Goal: Task Accomplishment & Management: Manage account settings

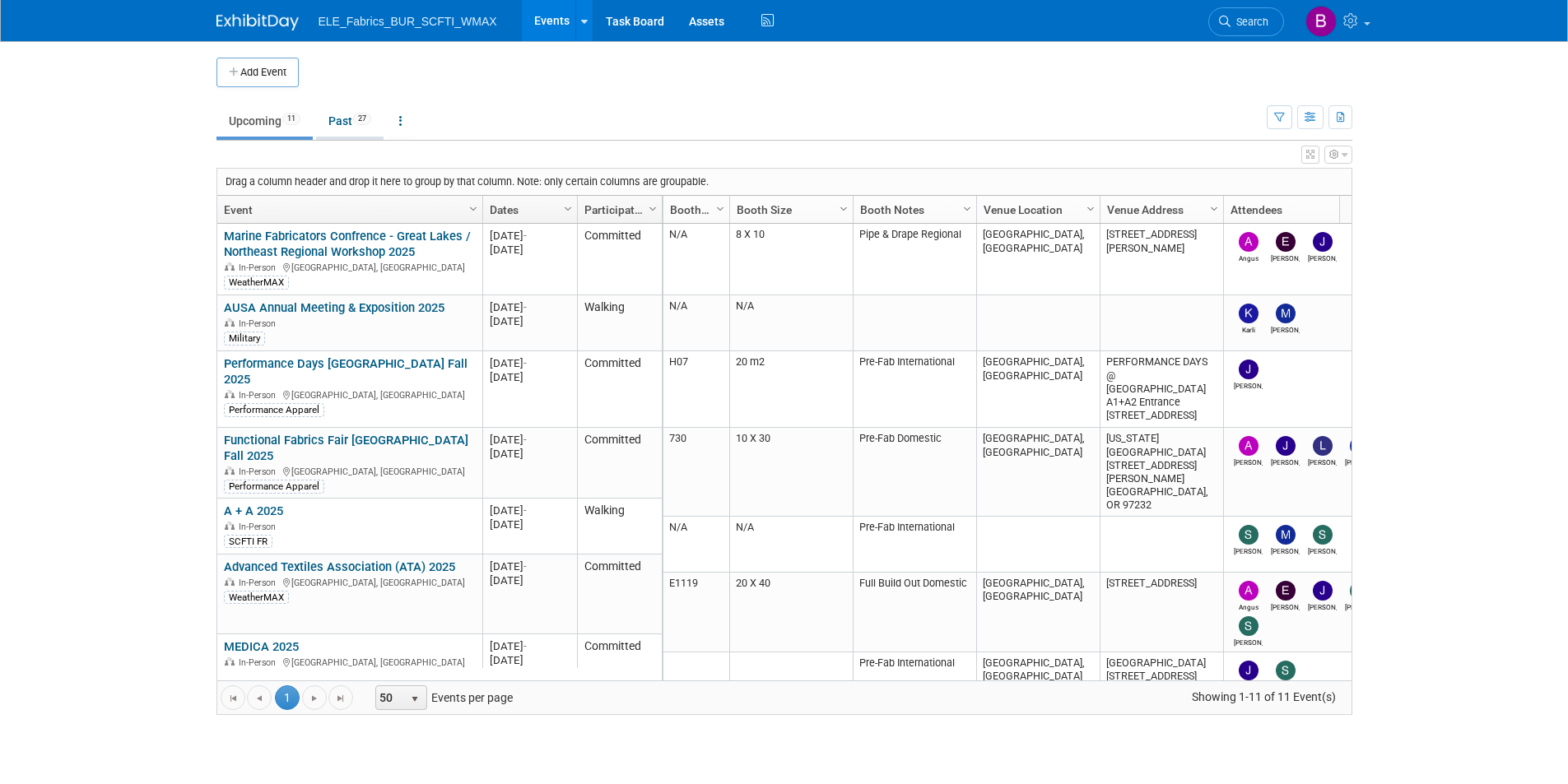
click at [345, 117] on link "Past 27" at bounding box center [350, 121] width 67 height 31
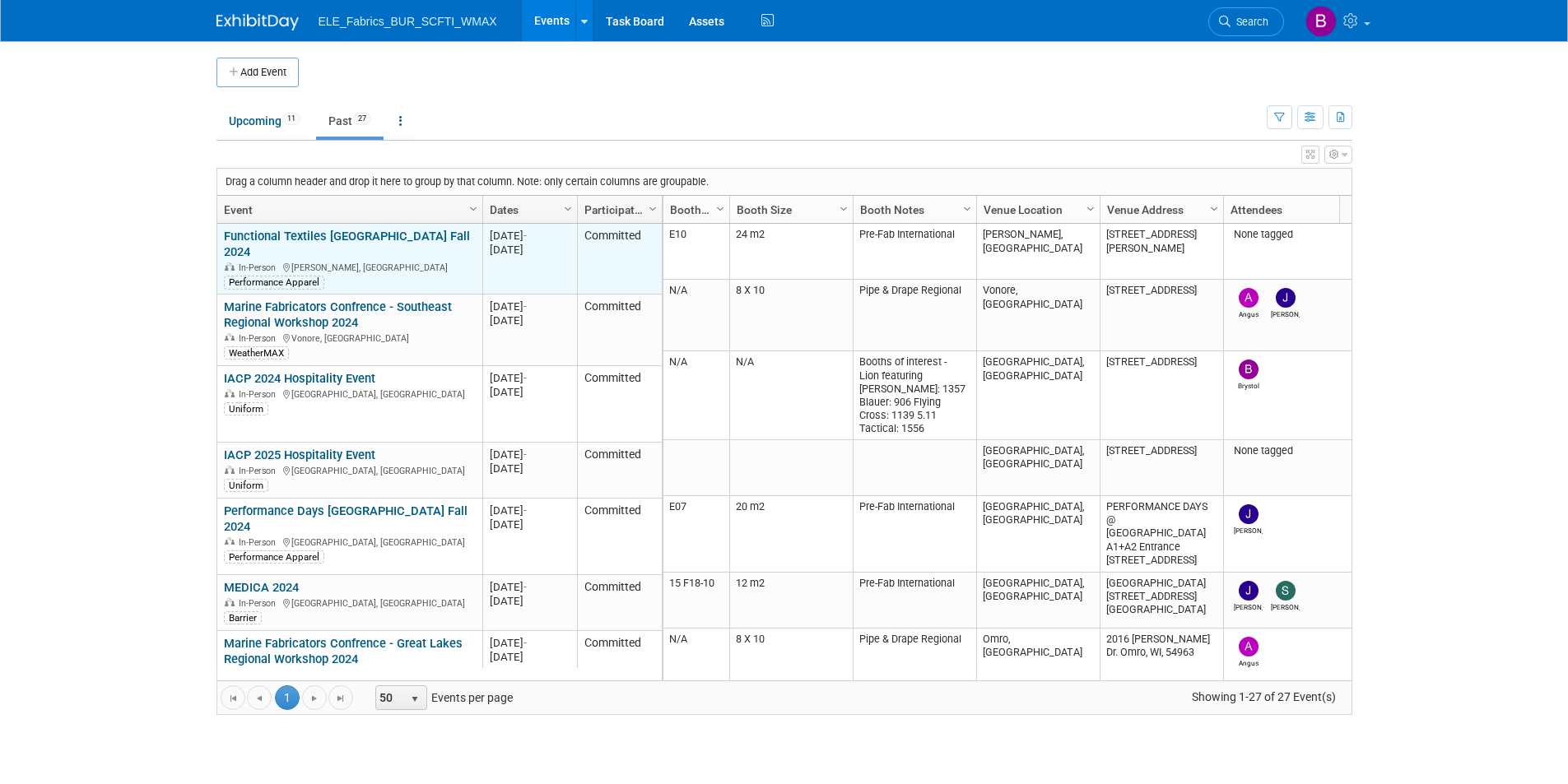
click at [317, 237] on link "Functional Textiles [GEOGRAPHIC_DATA] Fall 2024" at bounding box center [346, 244] width 246 height 31
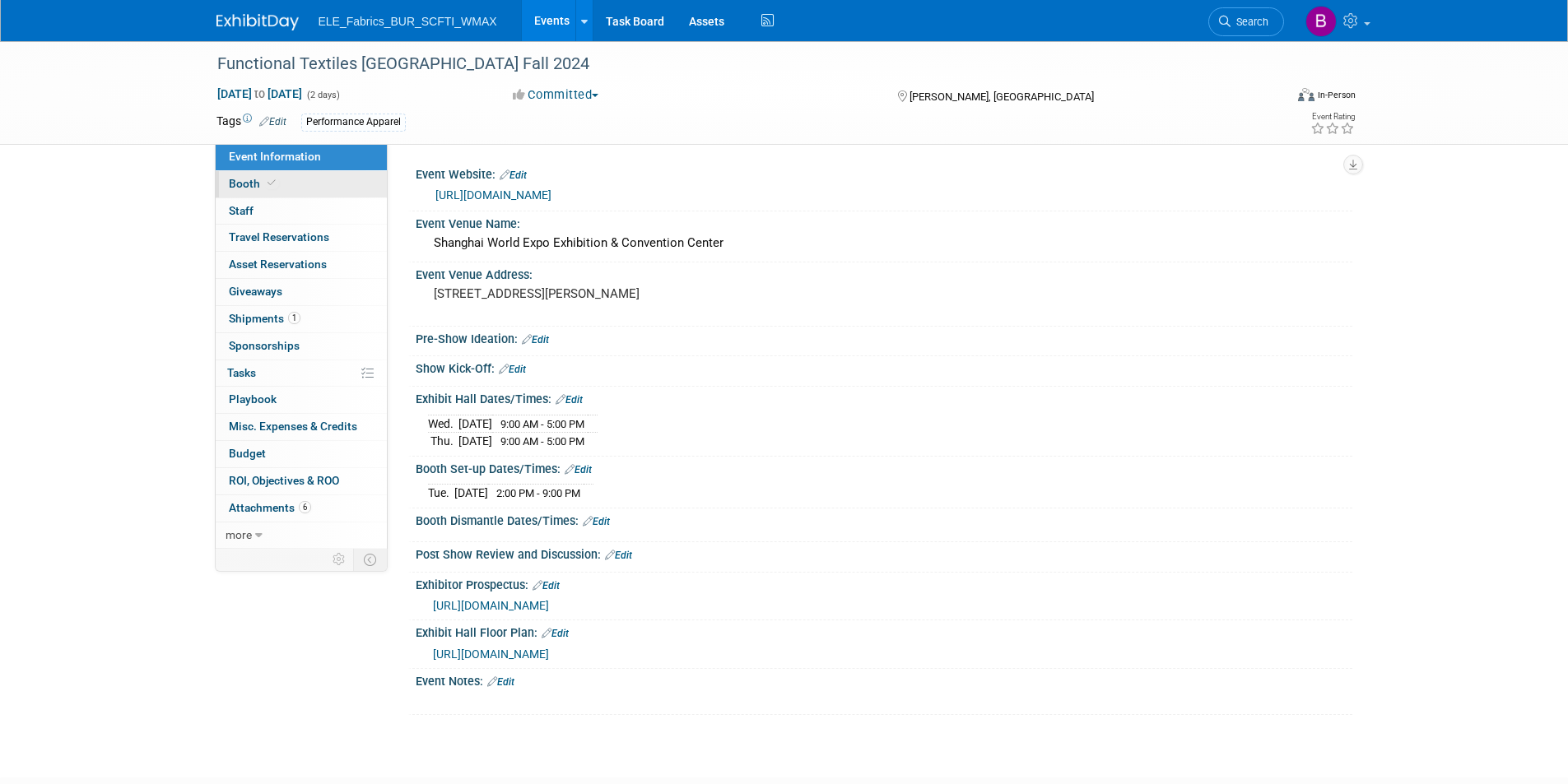
click at [288, 177] on link "Booth" at bounding box center [300, 184] width 171 height 26
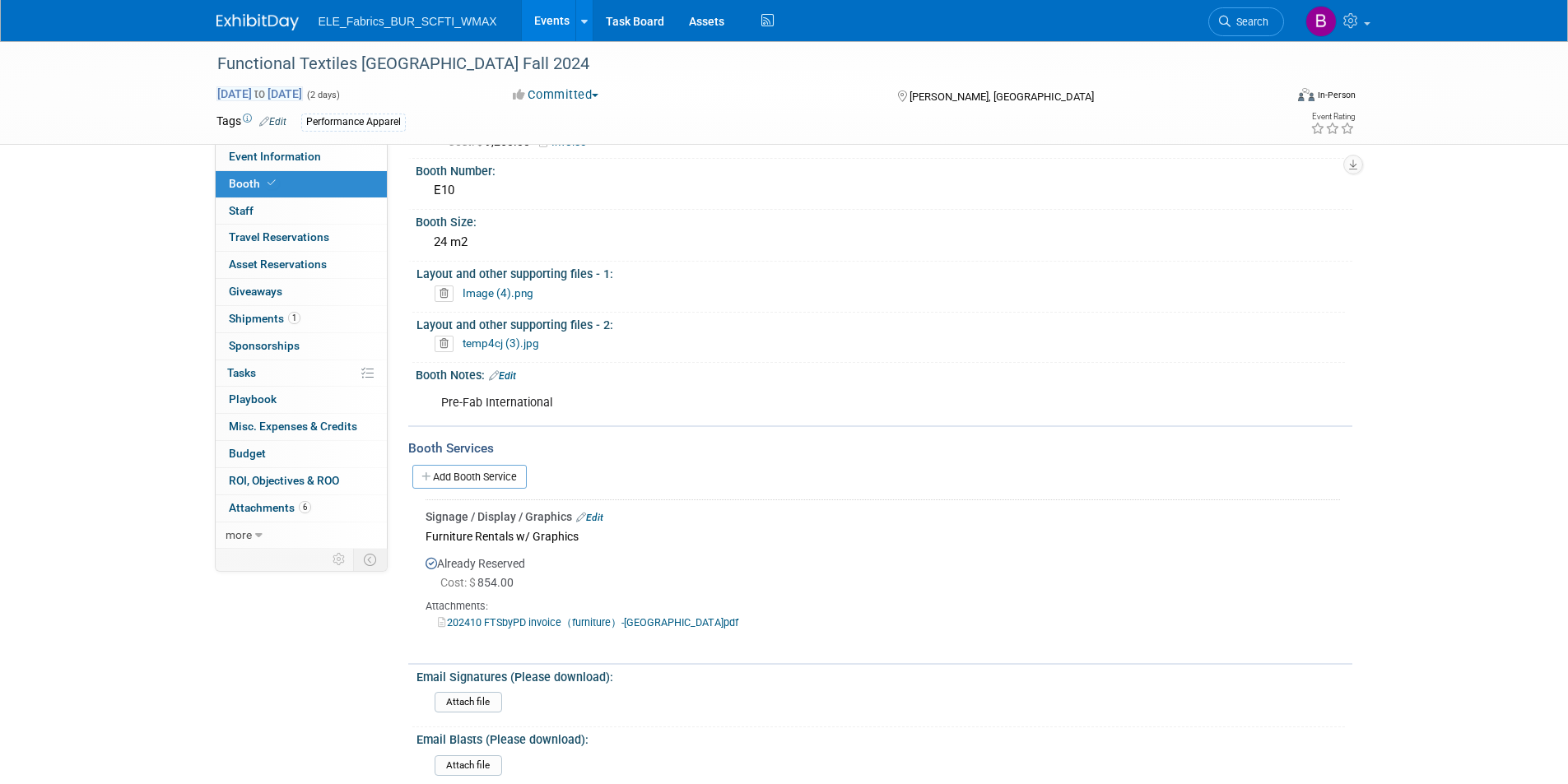
scroll to position [75, 0]
click at [268, 28] on img at bounding box center [257, 21] width 83 height 16
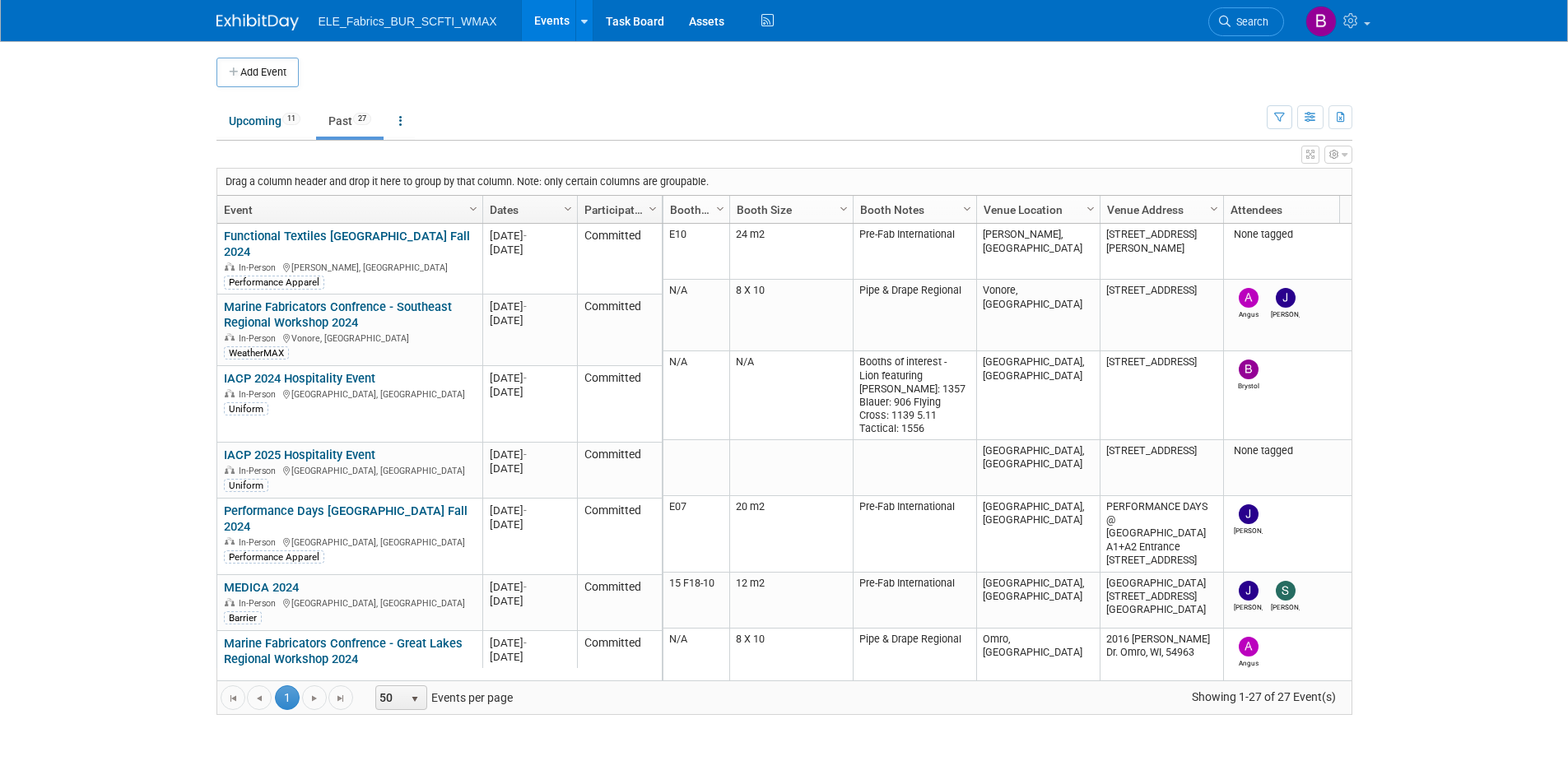
click at [1354, 26] on icon at bounding box center [1353, 20] width 19 height 14
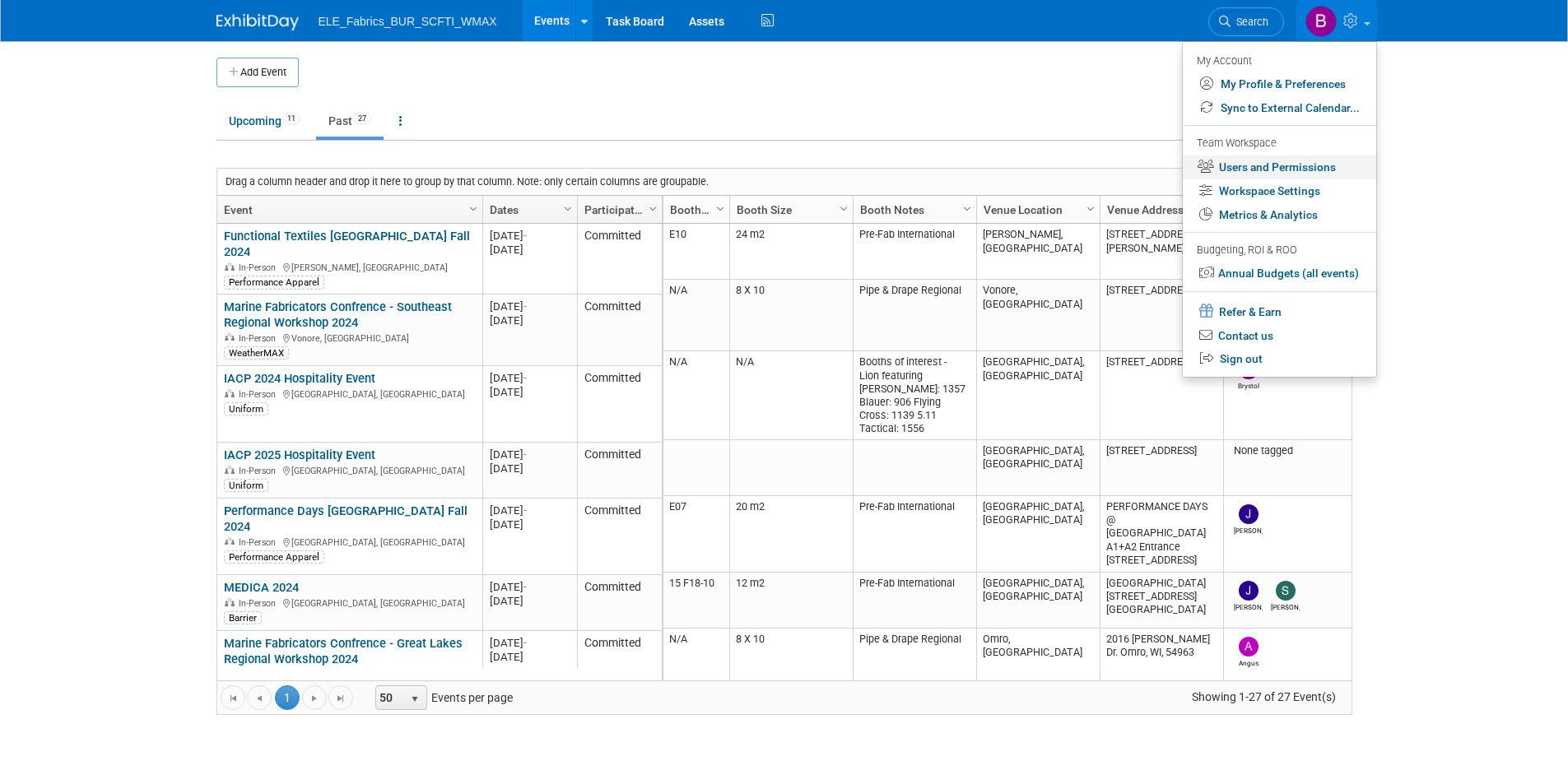
click at [1257, 170] on link "Users and Permissions" at bounding box center [1279, 168] width 193 height 24
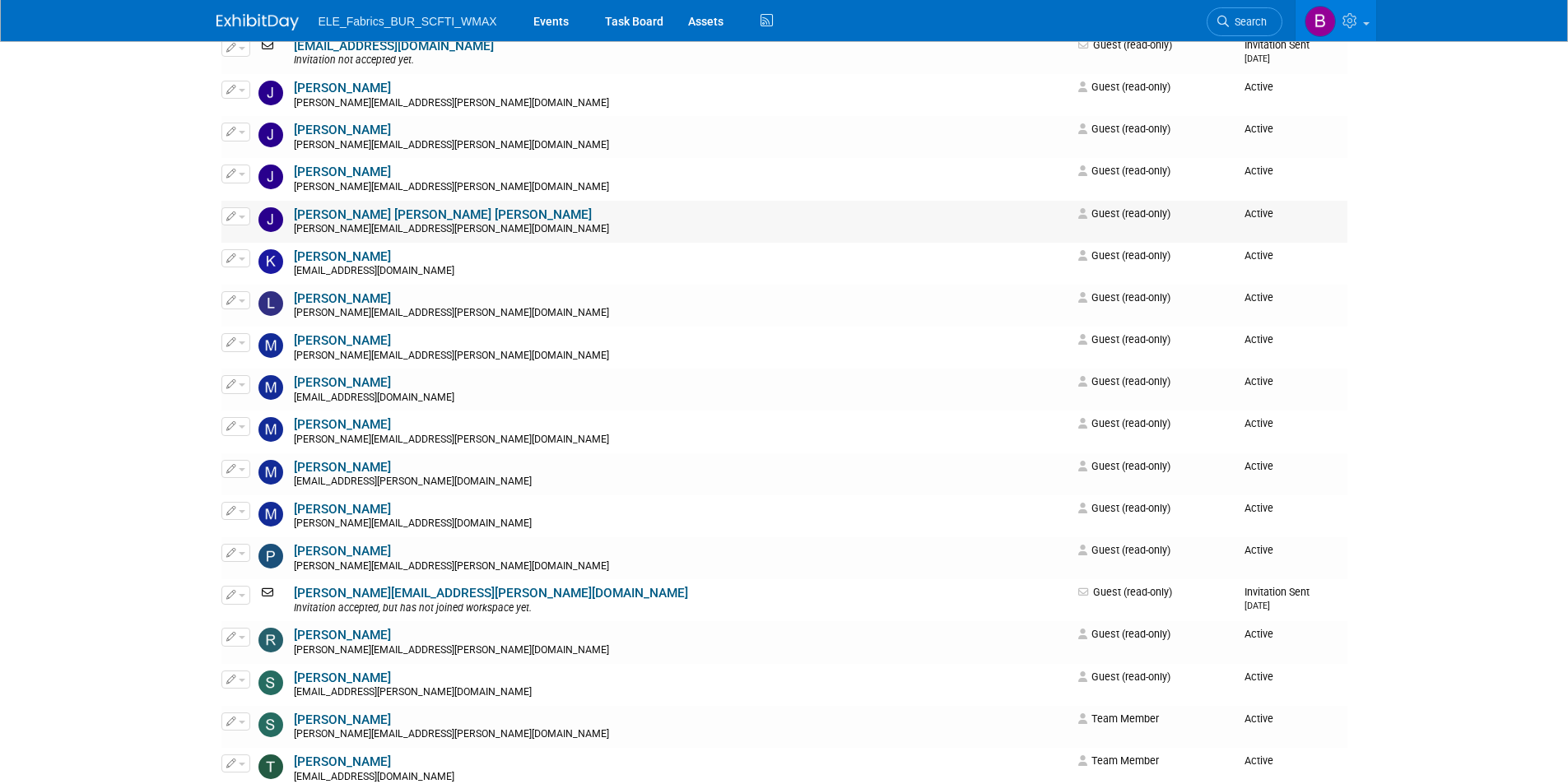
scroll to position [823, 0]
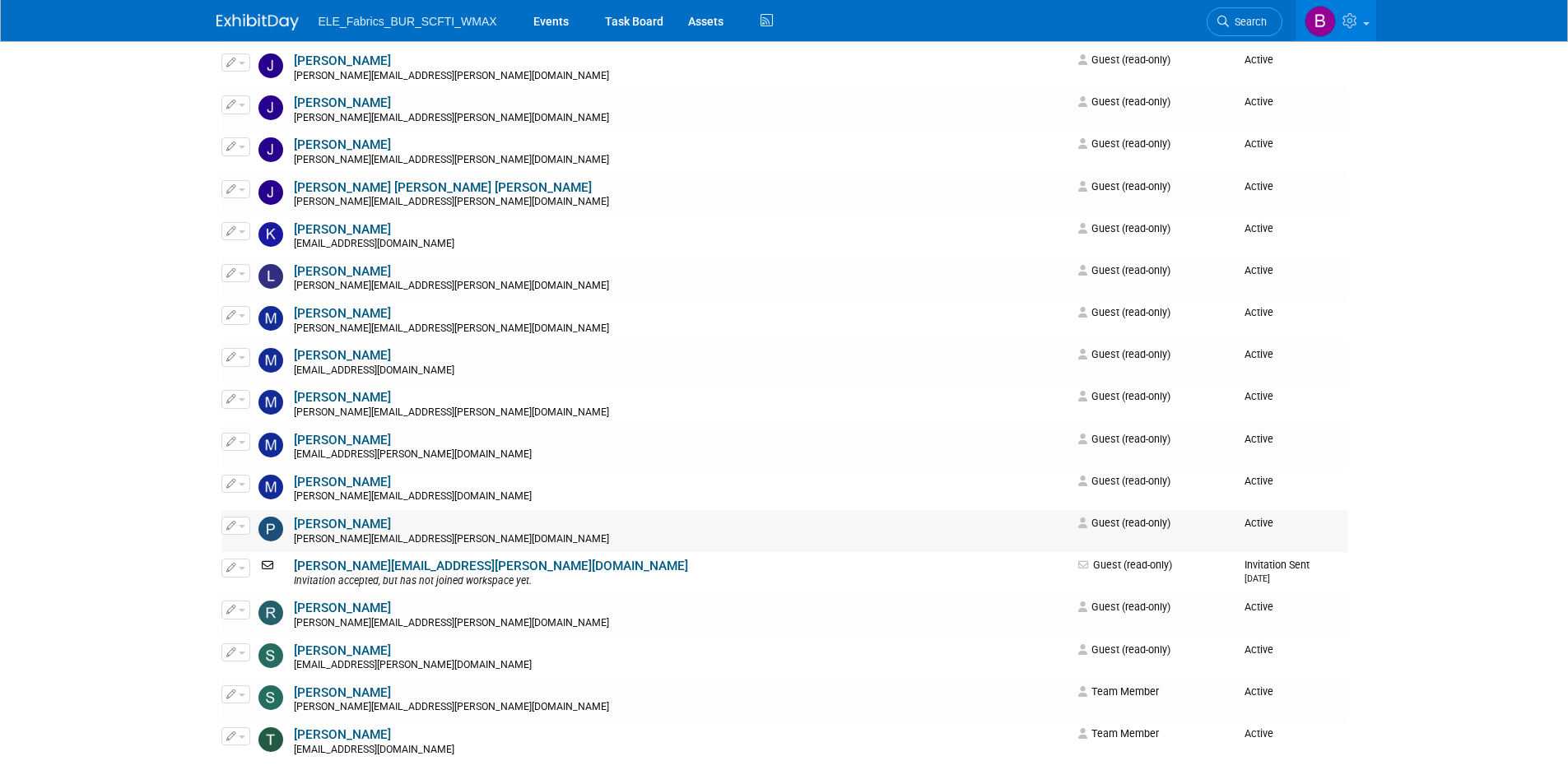
click at [239, 527] on span "button" at bounding box center [242, 526] width 7 height 3
click at [260, 553] on link "Edit" at bounding box center [287, 552] width 130 height 23
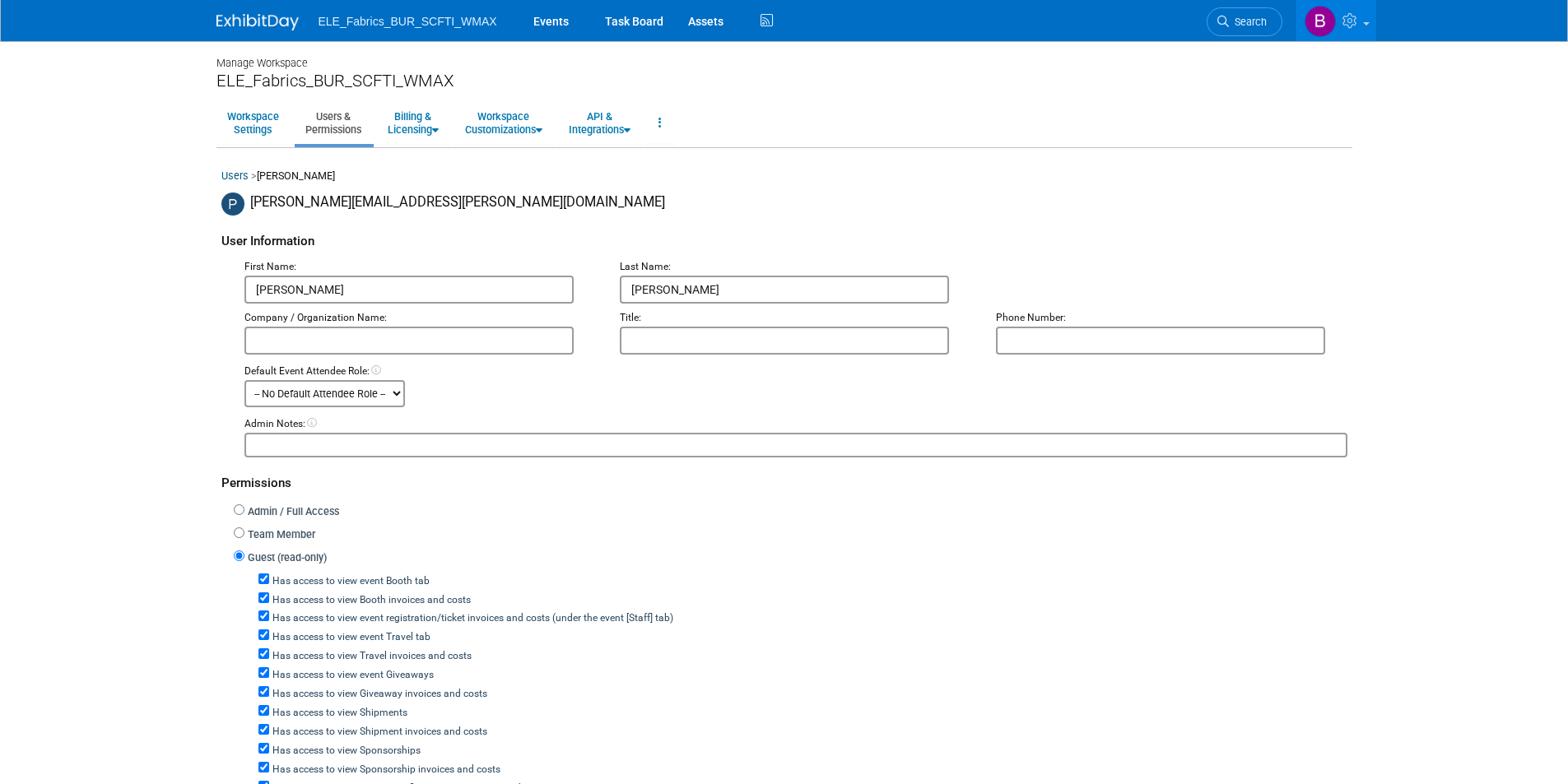
click at [356, 405] on select "-- No Default Attendee Role -- Demonstrator Host Planner Presenter Sales Repres…" at bounding box center [324, 394] width 161 height 27
click at [511, 378] on div "Default Event Attendee Role:" at bounding box center [795, 372] width 1103 height 14
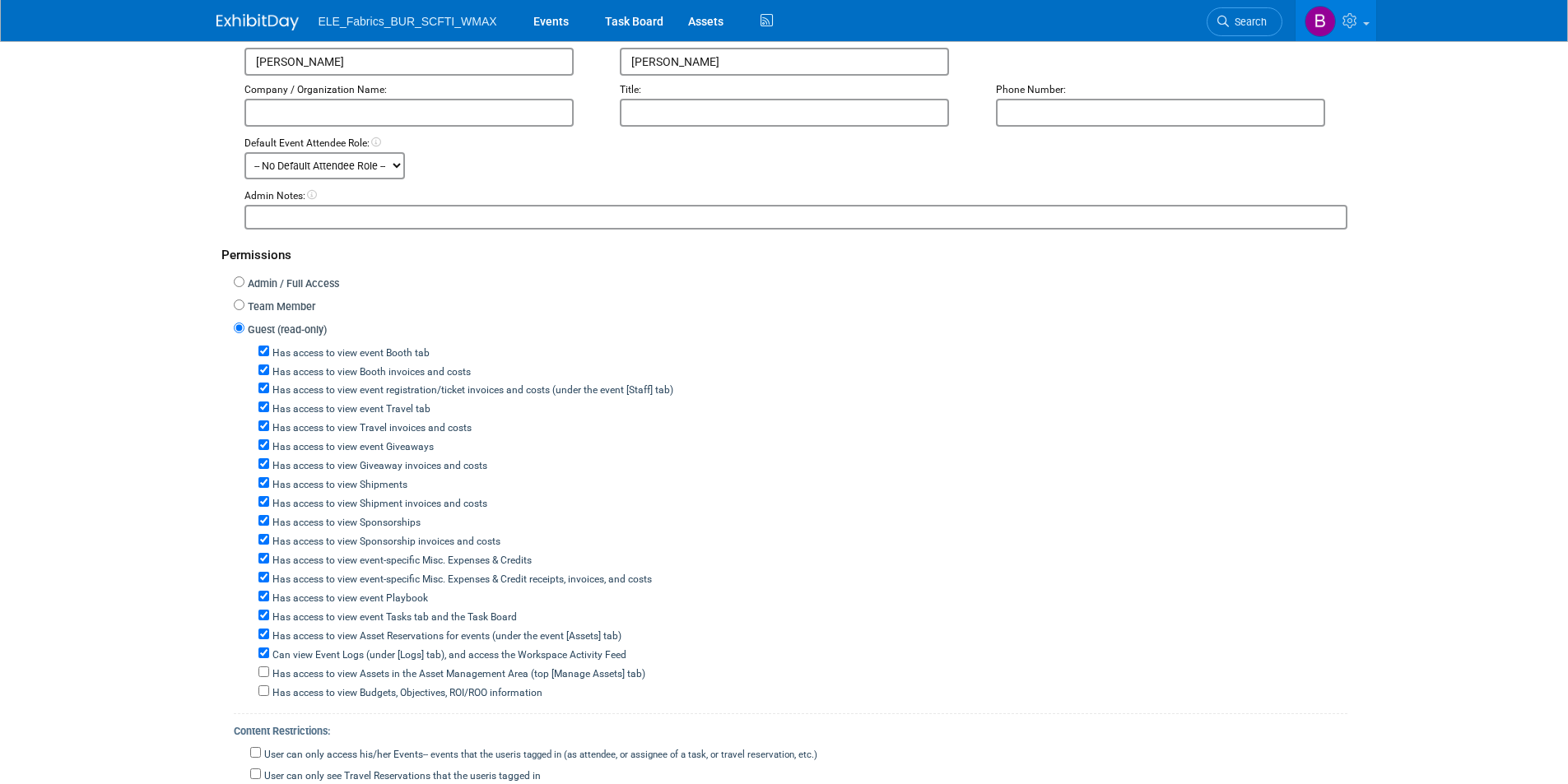
scroll to position [574, 0]
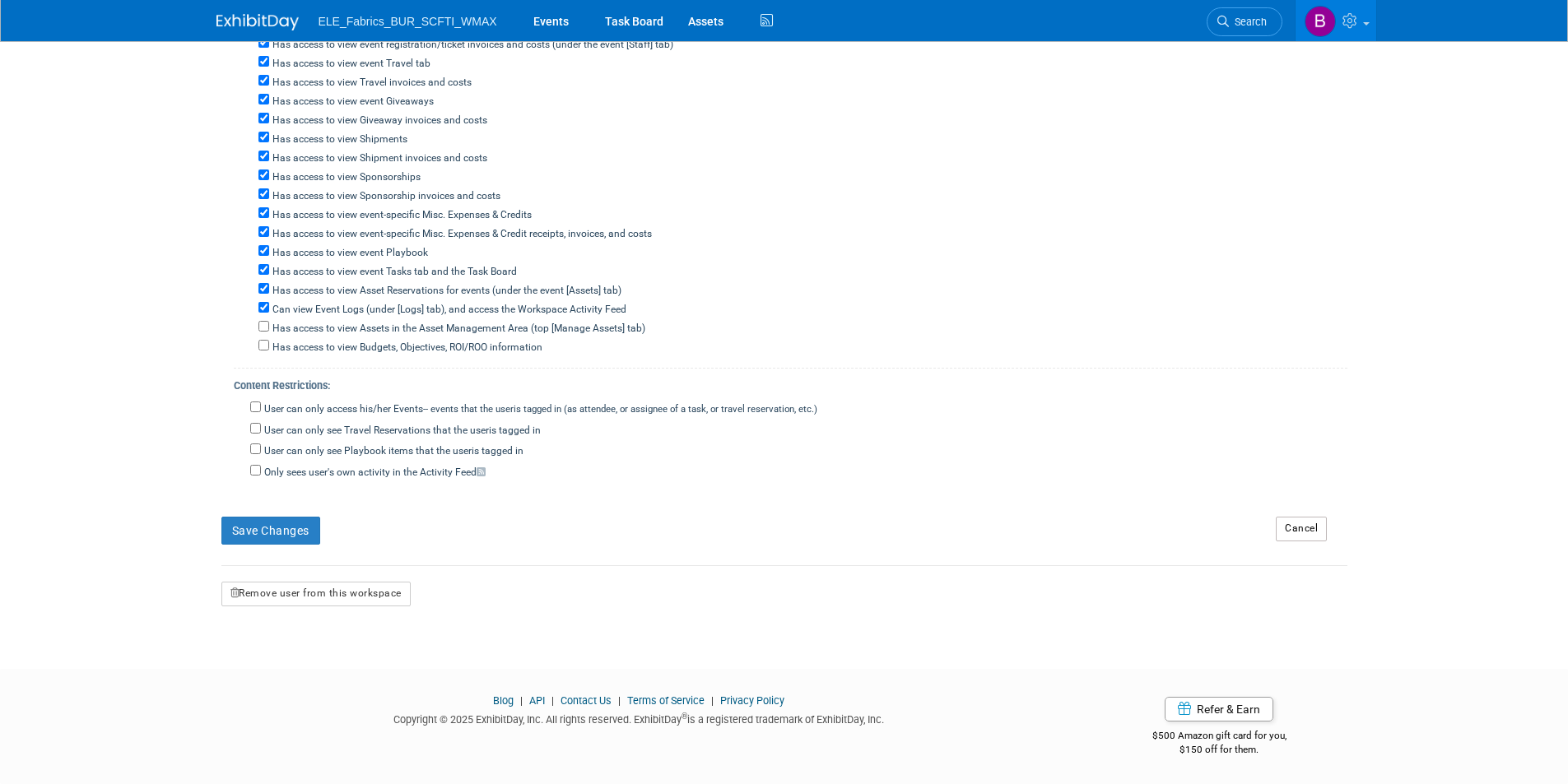
click at [1320, 528] on link "Cancel" at bounding box center [1302, 529] width 51 height 25
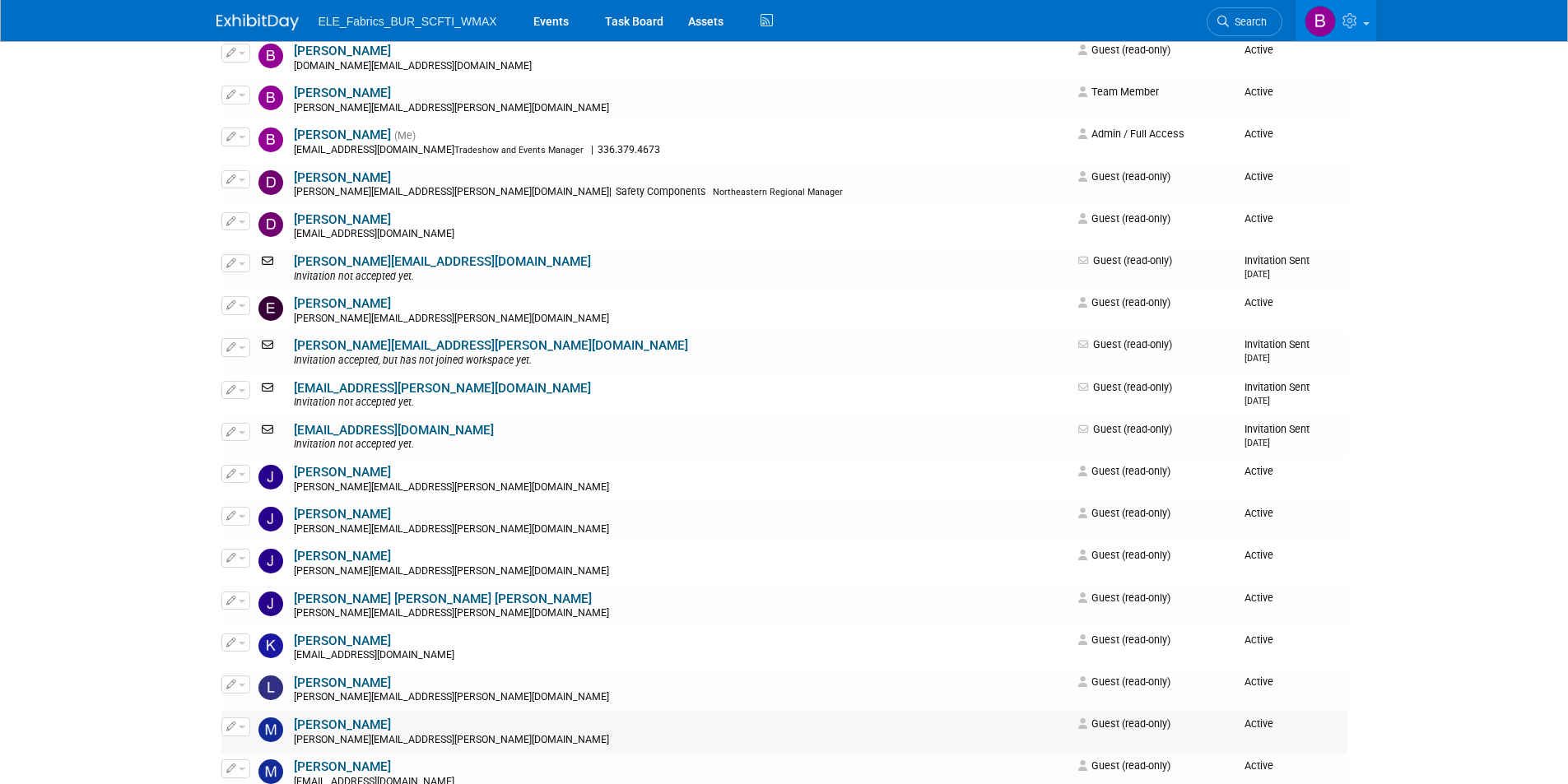
scroll to position [823, 0]
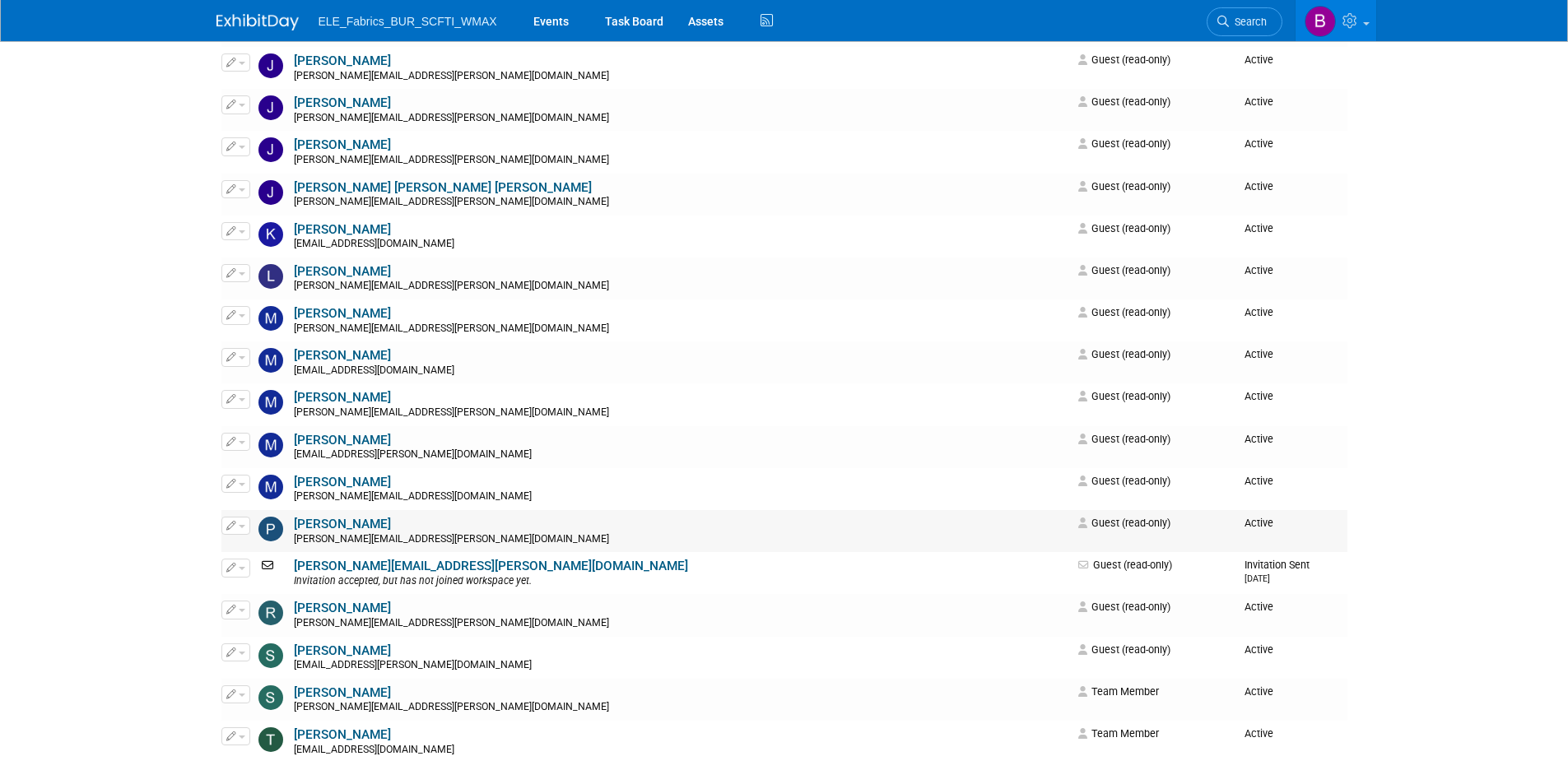
click at [245, 525] on button "button" at bounding box center [236, 526] width 29 height 18
click at [277, 553] on link "Edit" at bounding box center [287, 552] width 130 height 23
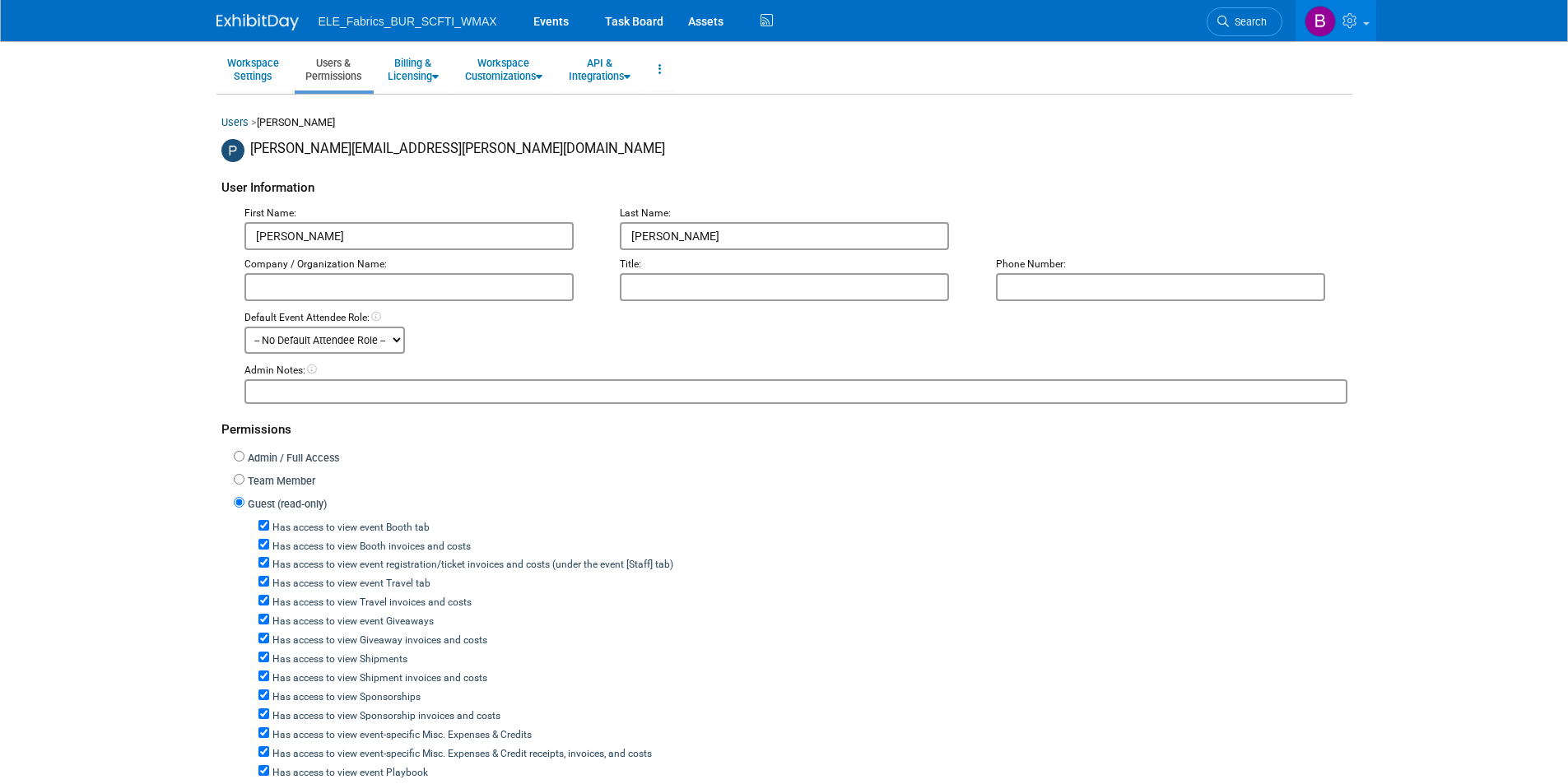
scroll to position [82, 0]
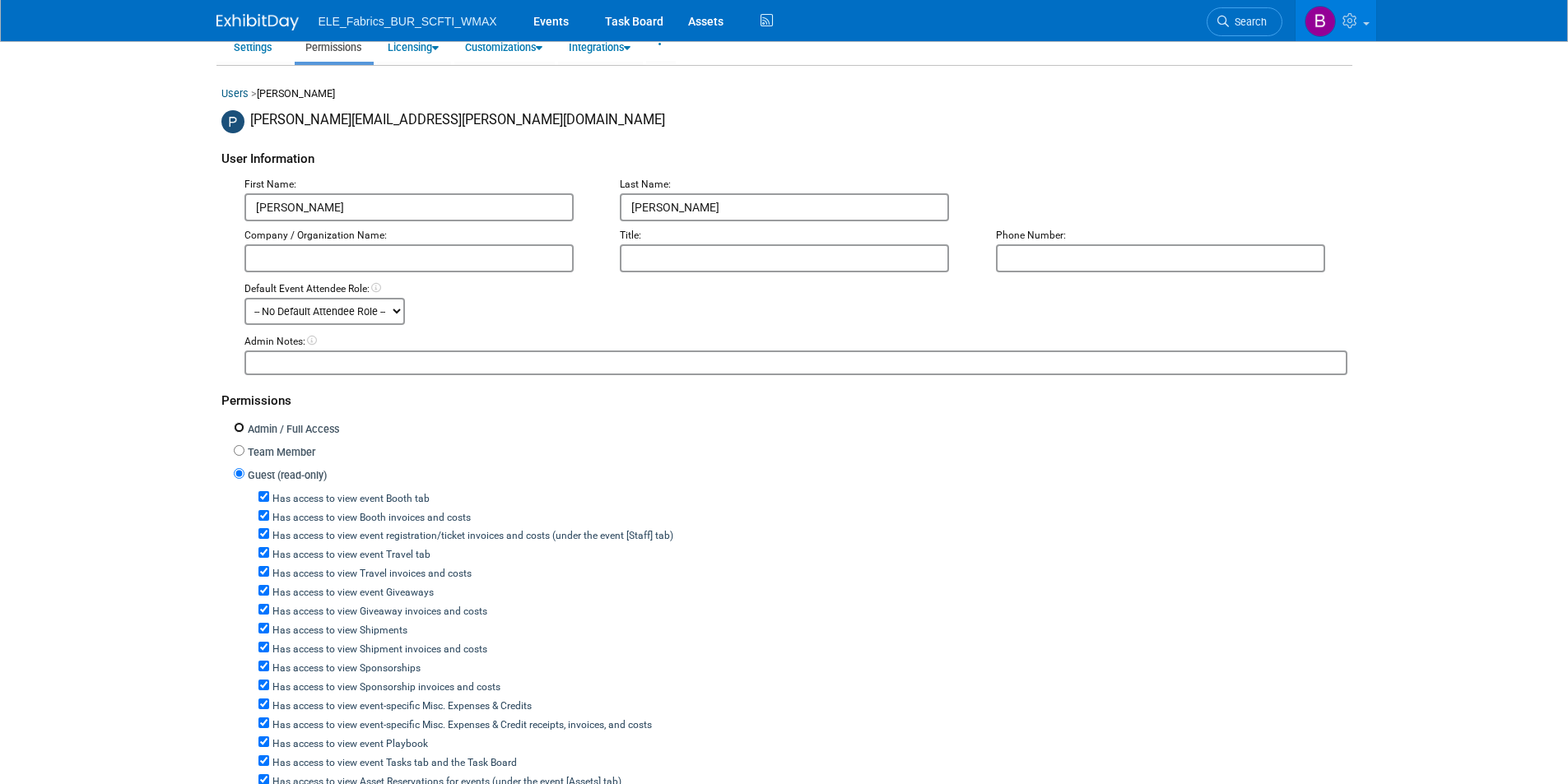
click at [236, 422] on input "Admin / Full Access" at bounding box center [239, 427] width 11 height 11
radio input "true"
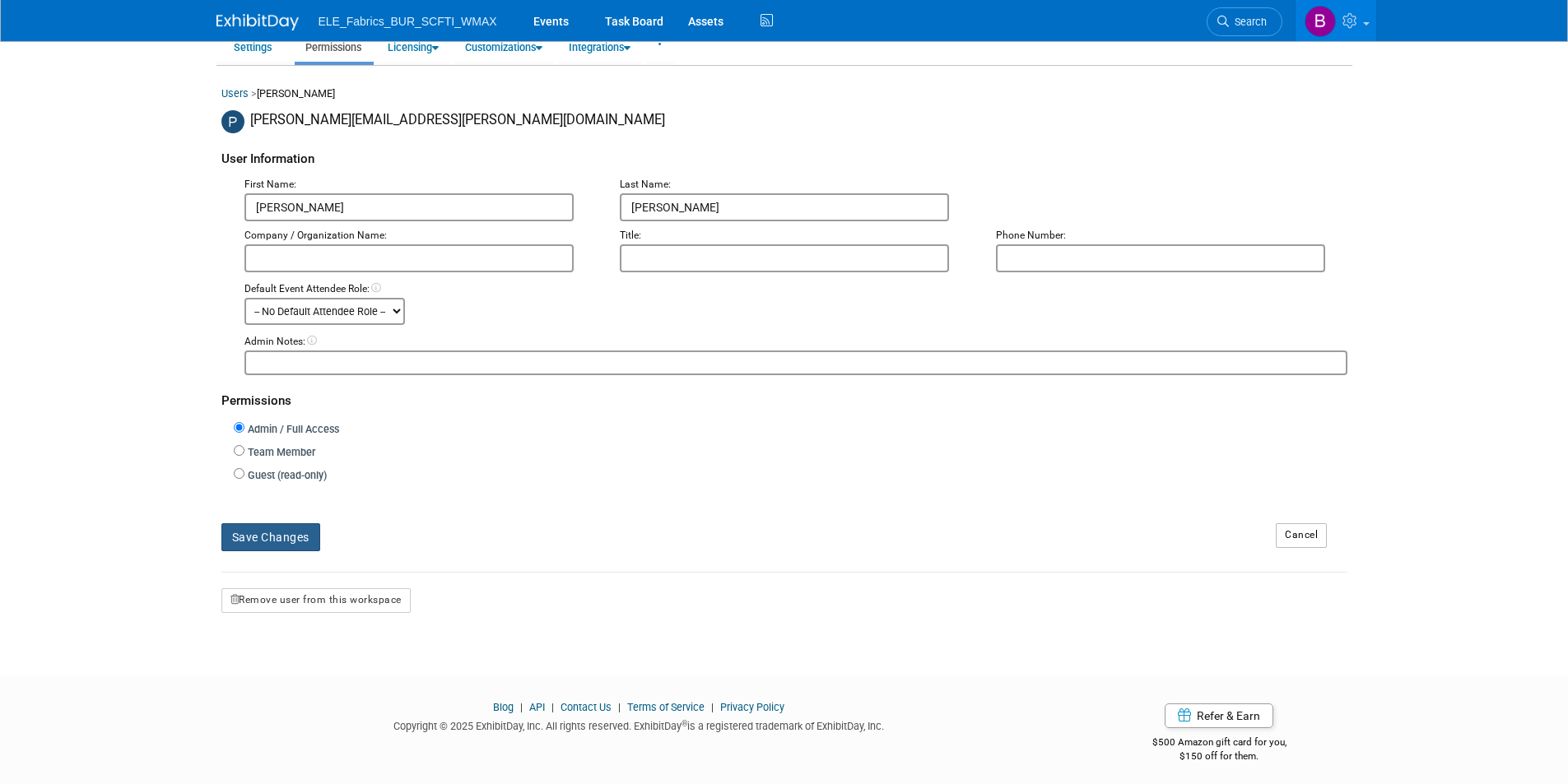
click at [274, 537] on button "Save Changes" at bounding box center [271, 537] width 99 height 28
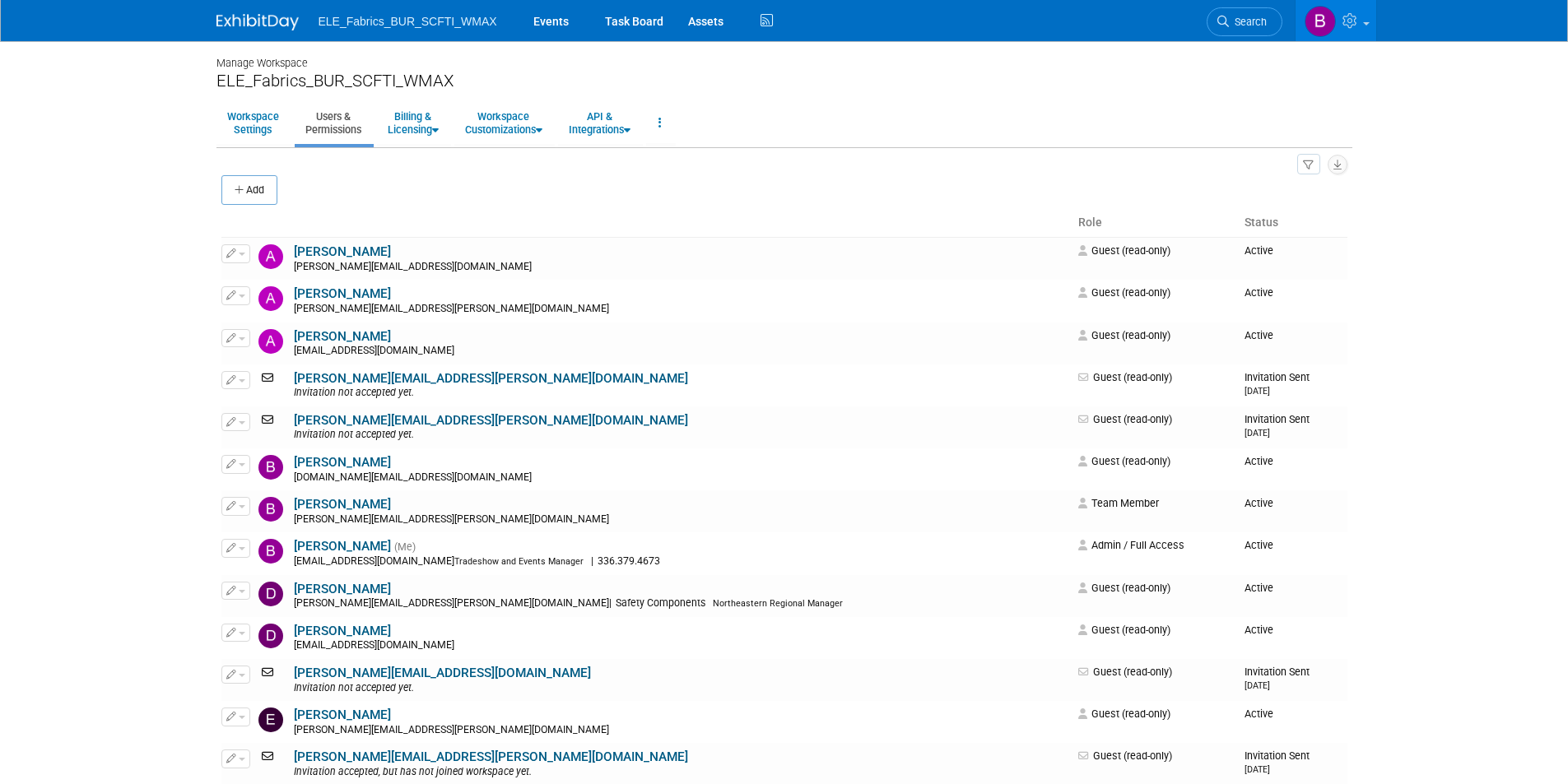
click at [231, 19] on img at bounding box center [257, 21] width 83 height 16
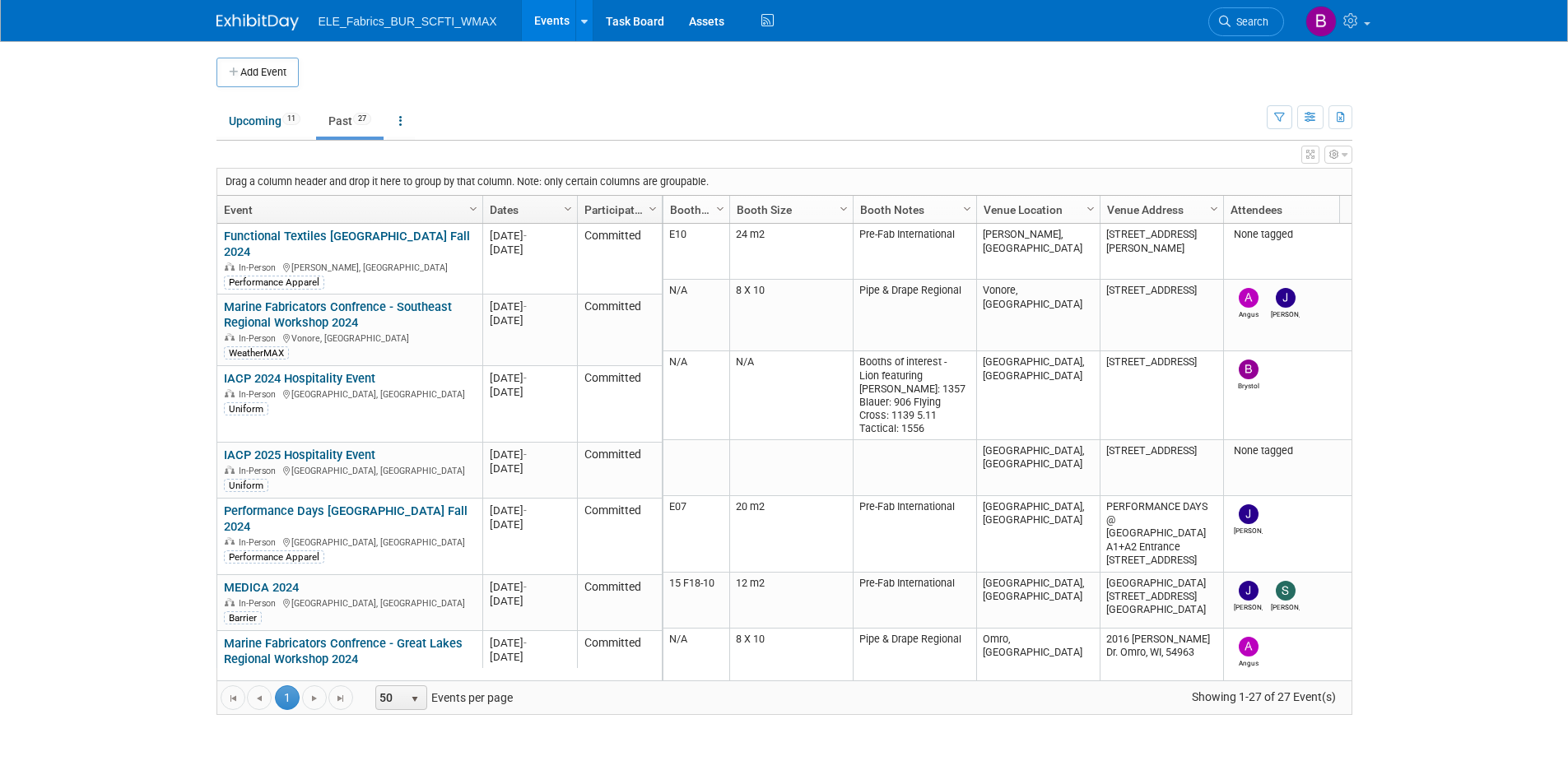
click at [351, 121] on link "Past 27" at bounding box center [350, 121] width 67 height 31
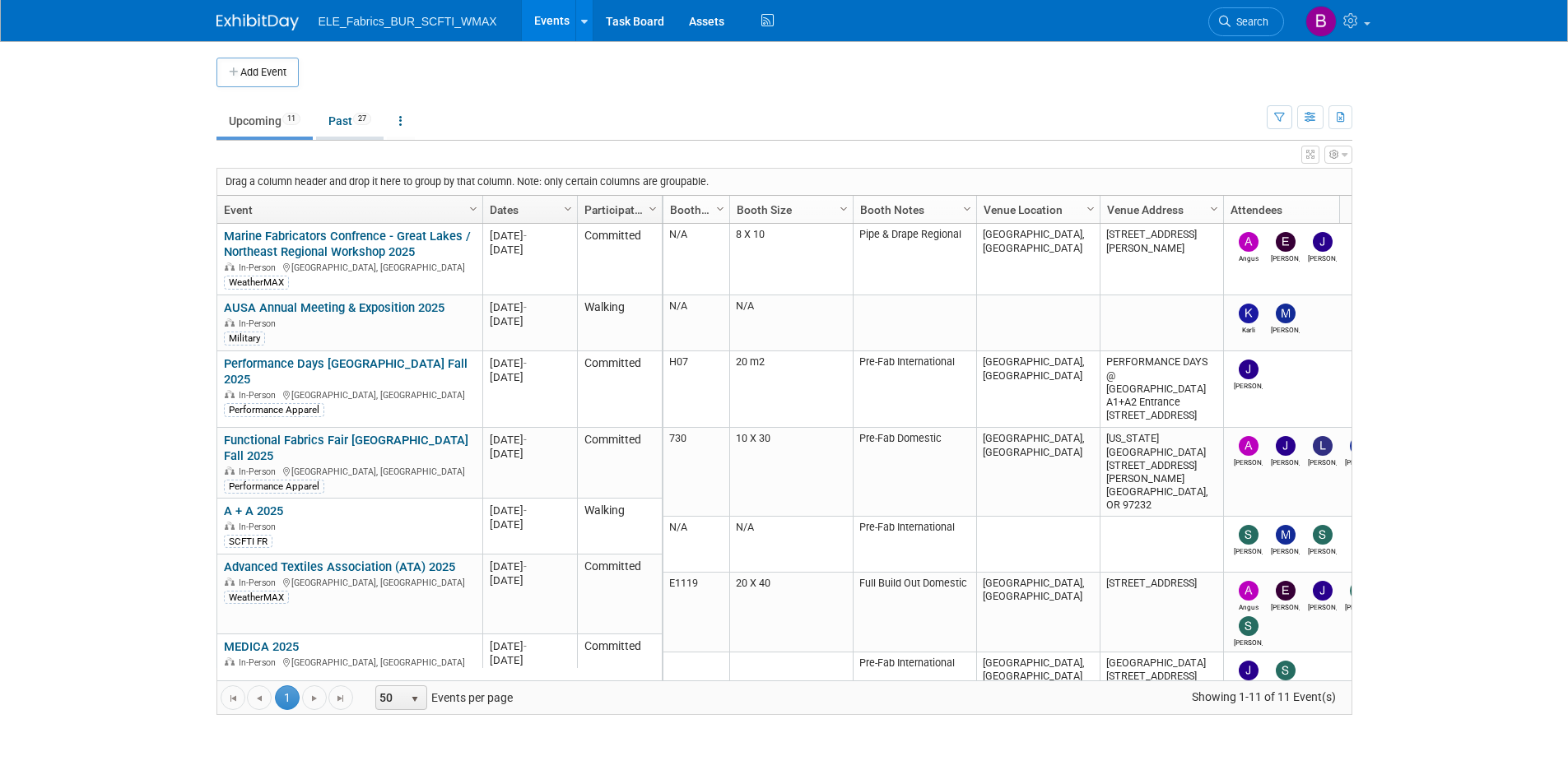
click at [357, 130] on link "Past 27" at bounding box center [350, 121] width 67 height 31
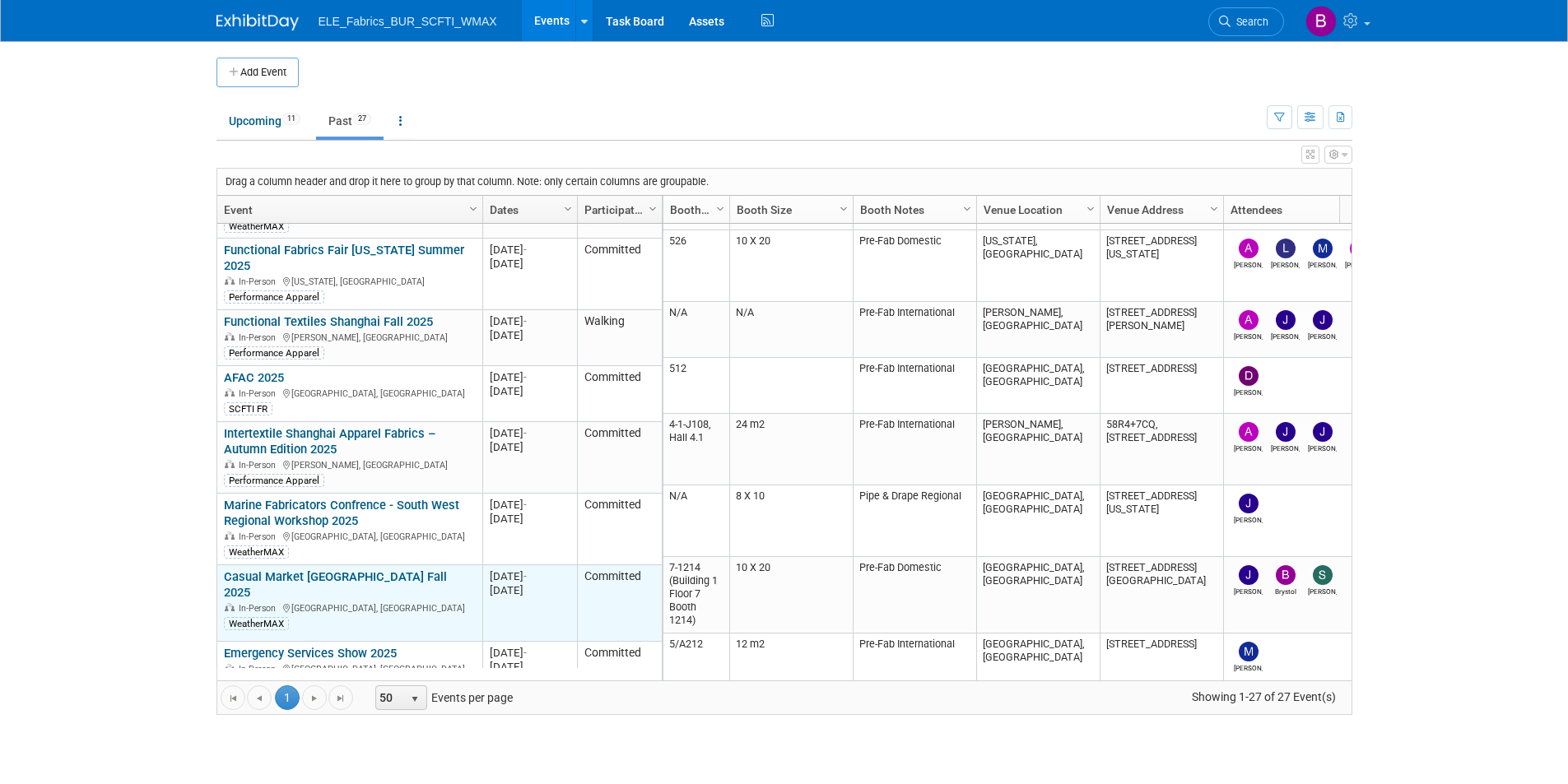
click at [312, 570] on link "Casual Market [GEOGRAPHIC_DATA] Fall 2025" at bounding box center [335, 585] width 223 height 31
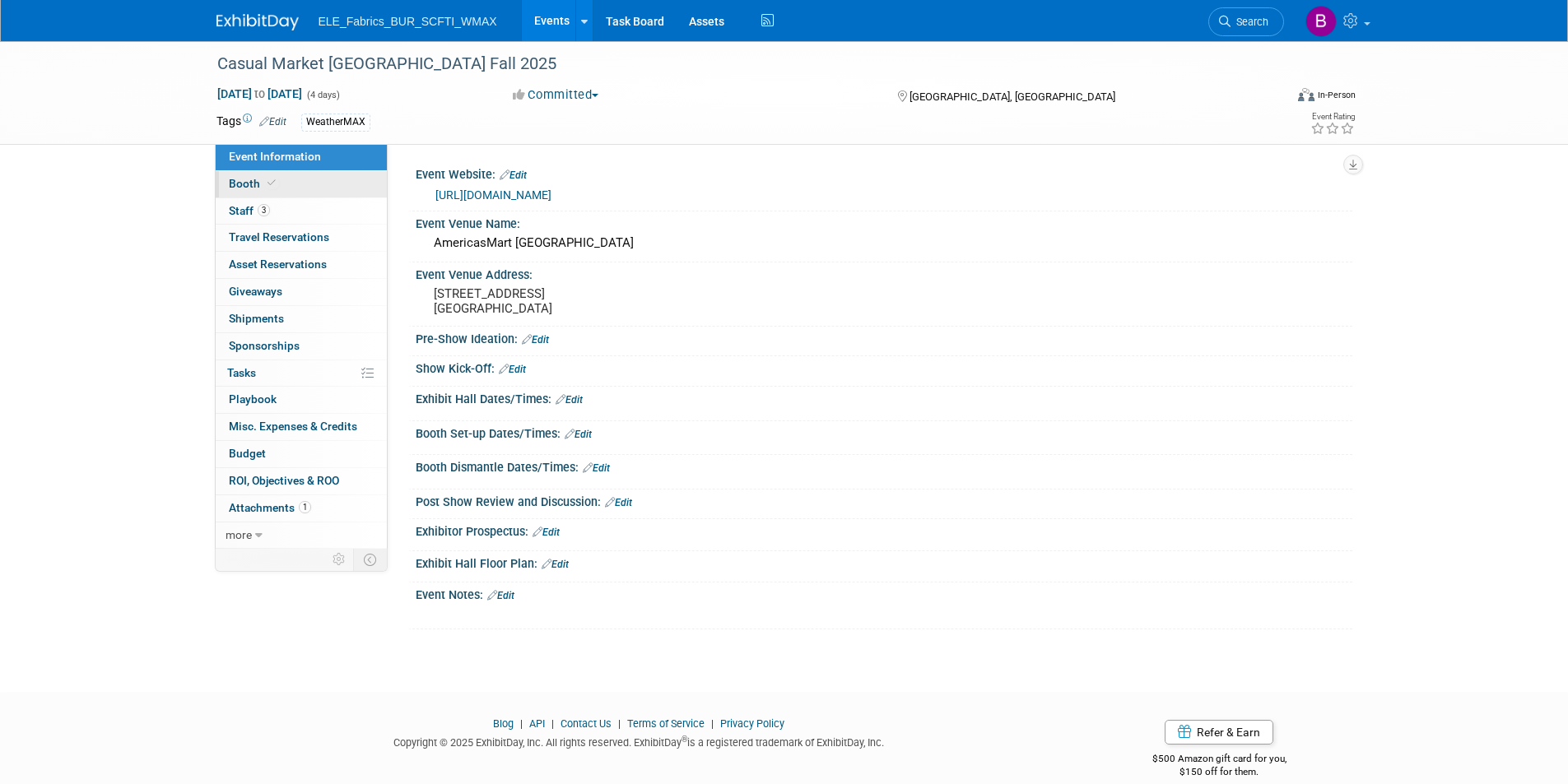
click at [274, 190] on span "Booth" at bounding box center [254, 183] width 50 height 13
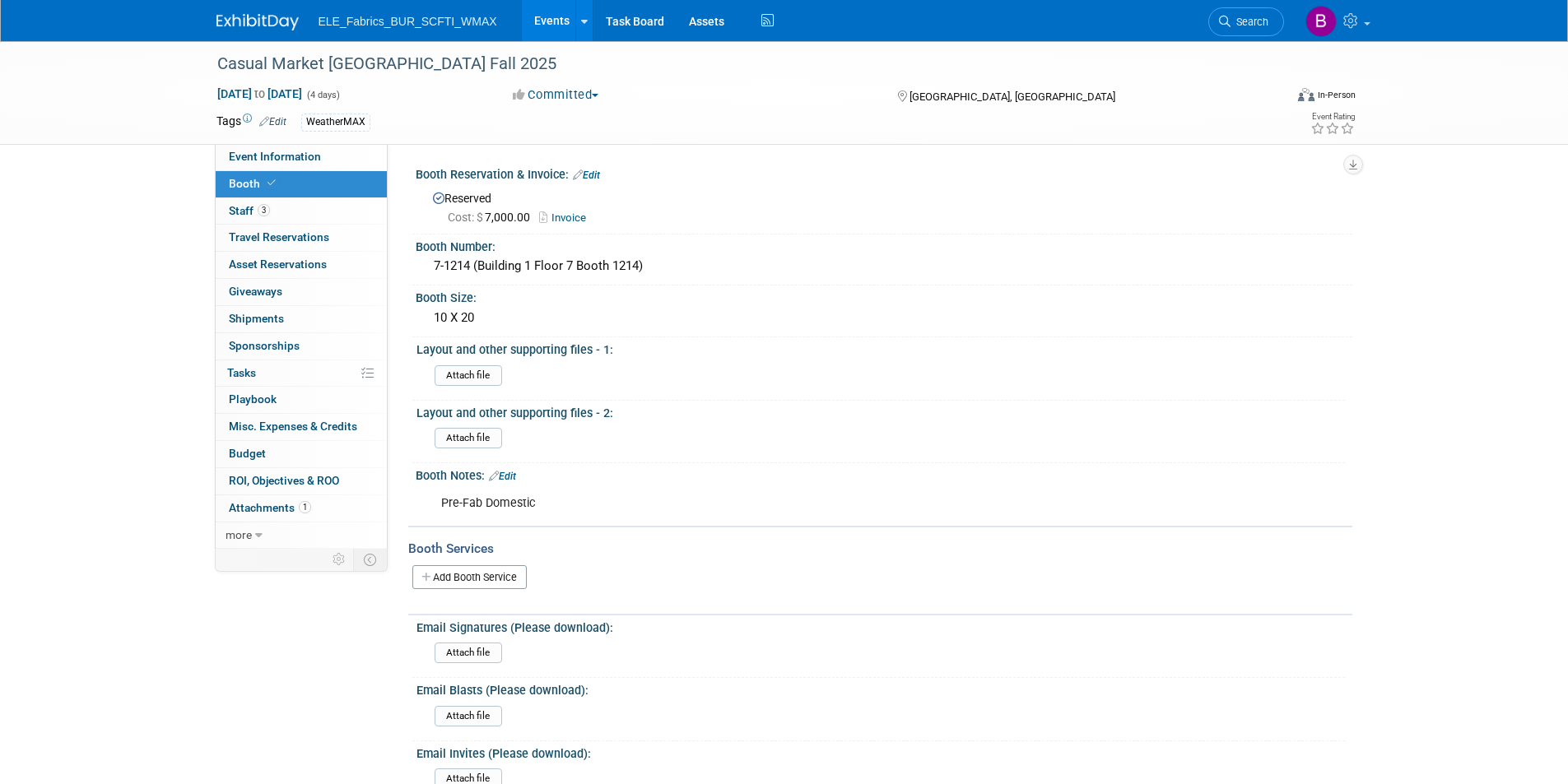
click at [252, 16] on img at bounding box center [257, 21] width 83 height 16
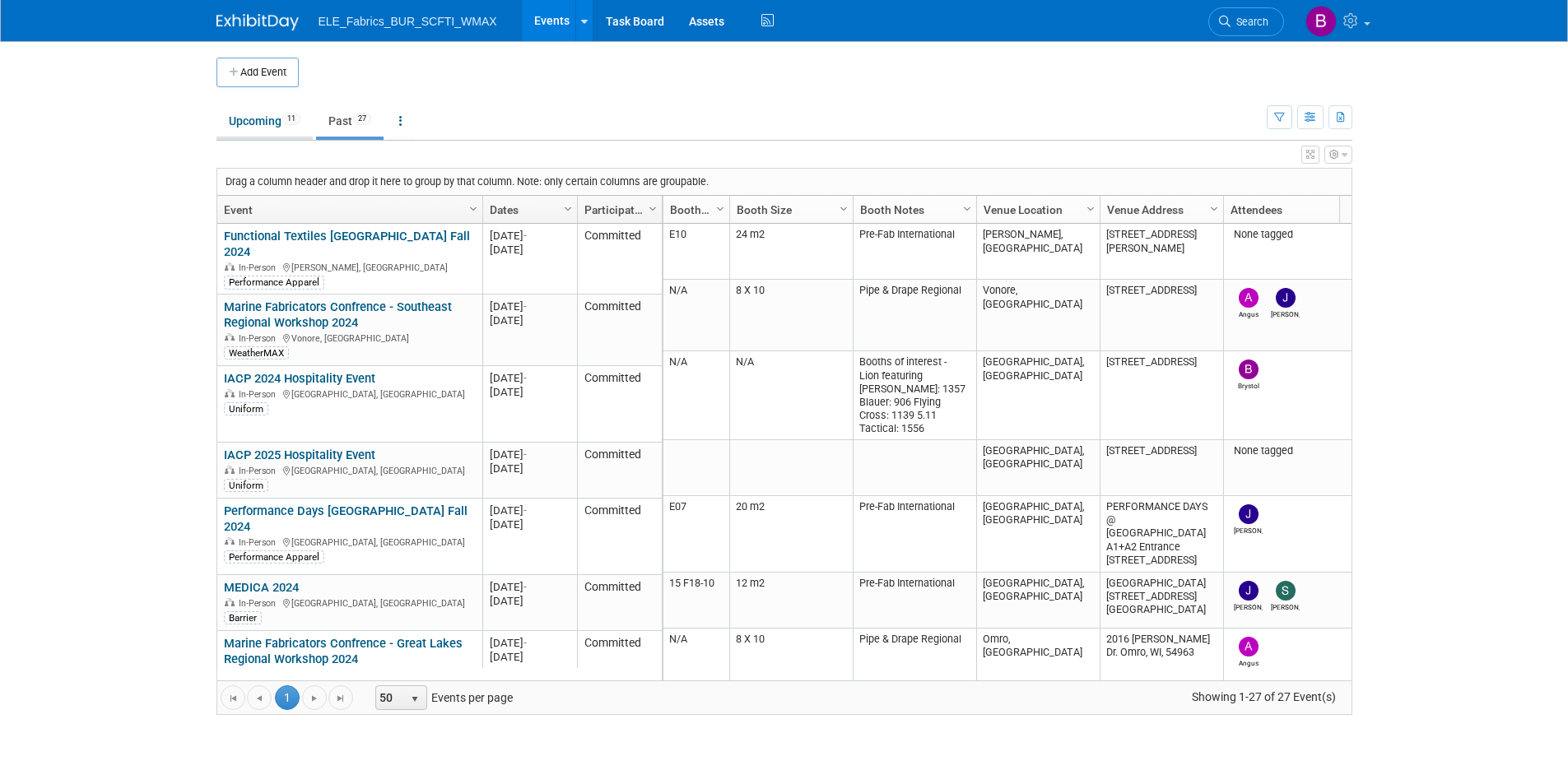
click at [271, 112] on link "Upcoming 11" at bounding box center [264, 121] width 96 height 31
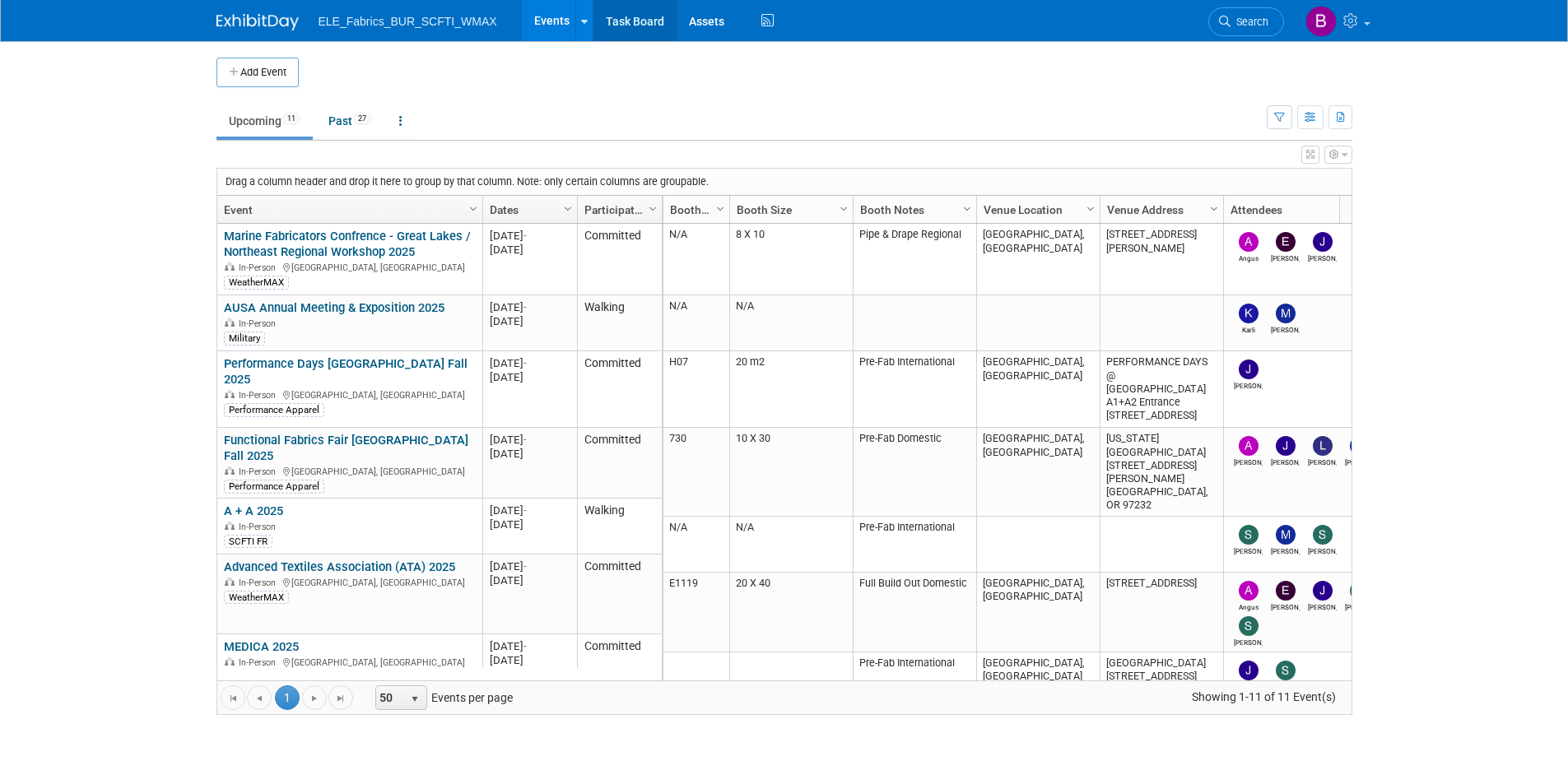
click at [647, 18] on link "Task Board" at bounding box center [636, 20] width 83 height 41
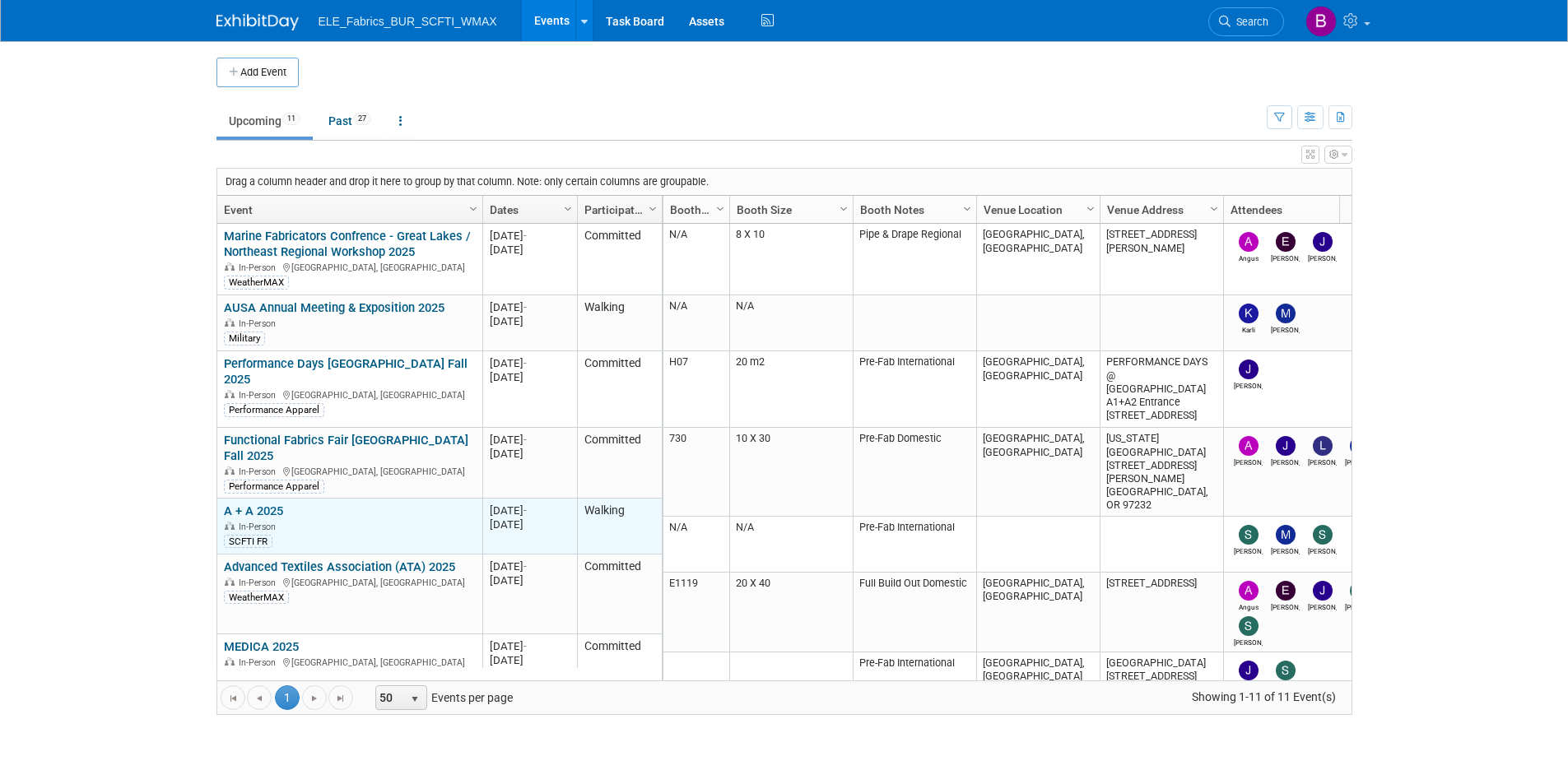
scroll to position [286, 0]
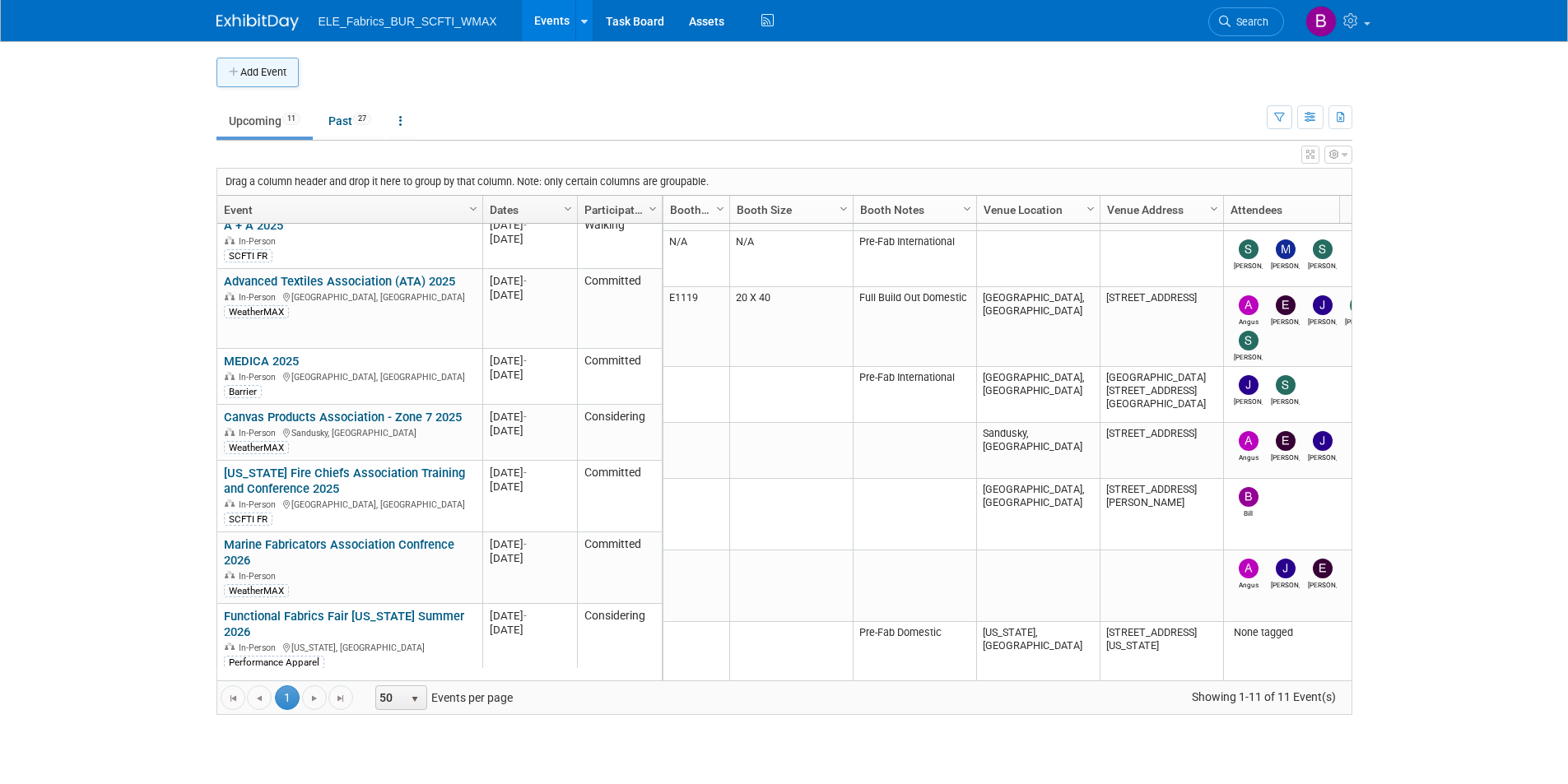
click at [282, 67] on button "Add Event" at bounding box center [257, 72] width 83 height 30
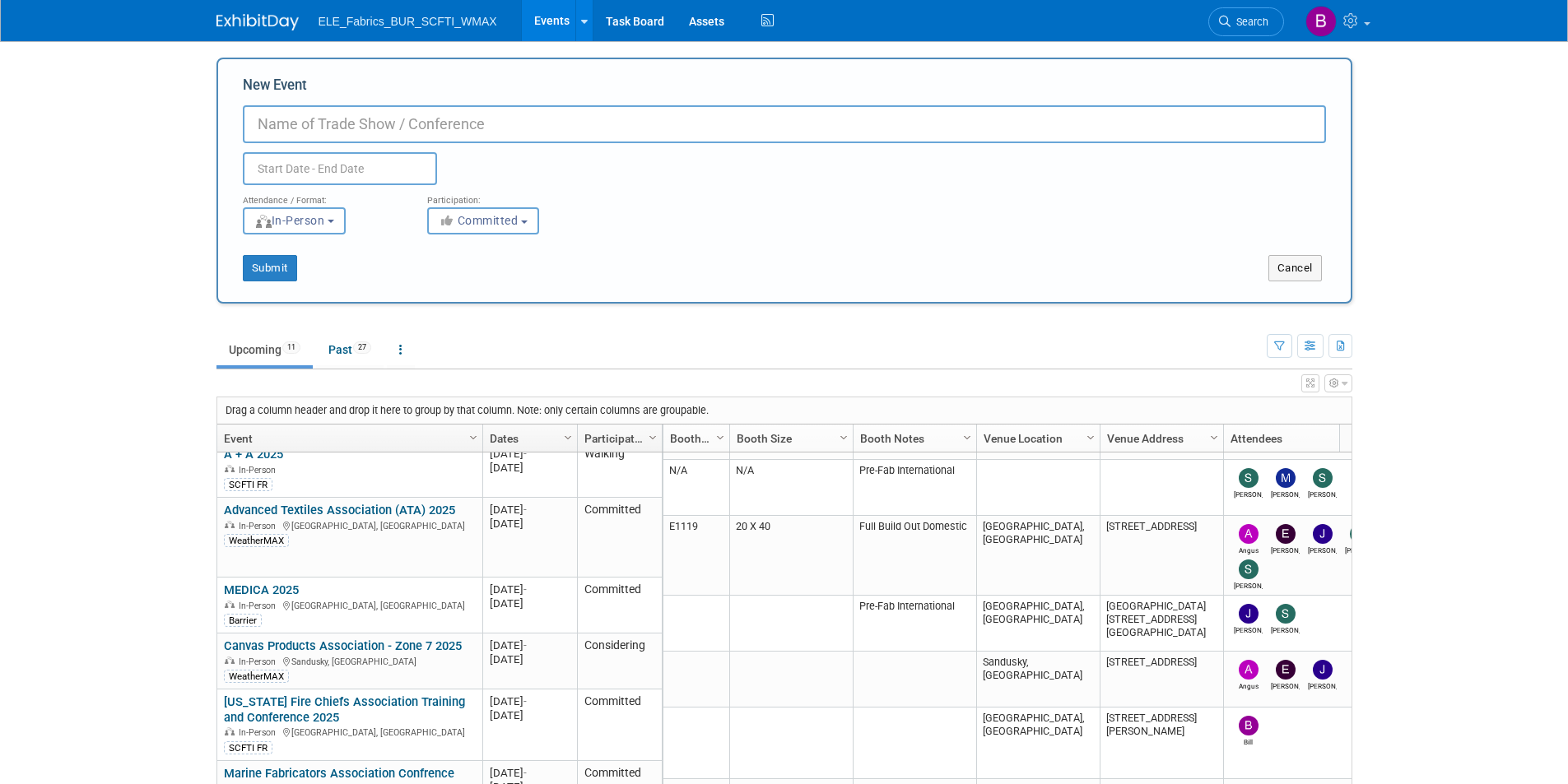
click at [351, 119] on input "New Event" at bounding box center [784, 124] width 1083 height 38
type input "Test"
click at [355, 176] on input "text" at bounding box center [339, 168] width 194 height 33
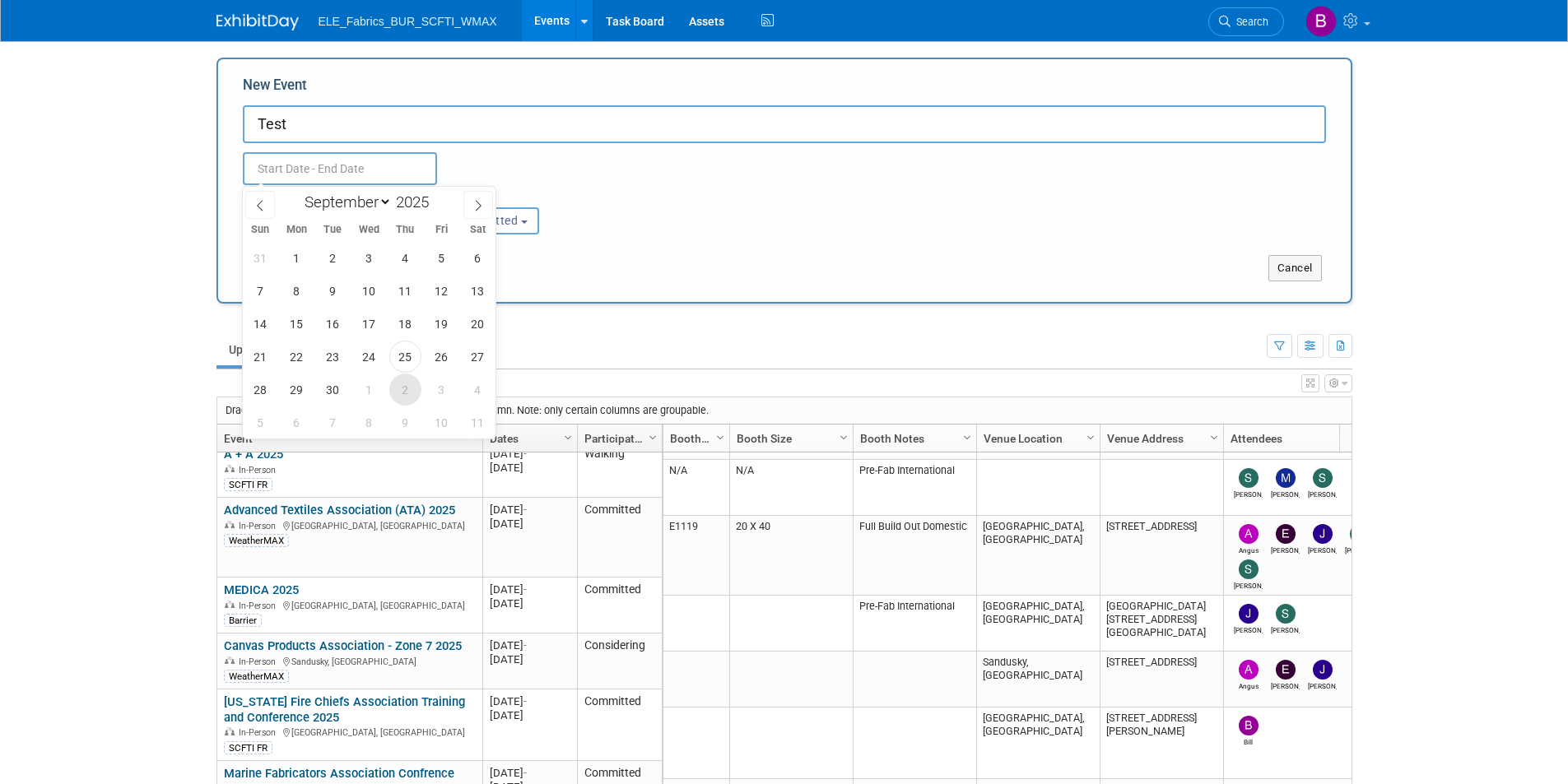
click at [415, 387] on span "2" at bounding box center [406, 389] width 32 height 32
click at [443, 395] on span "3" at bounding box center [442, 389] width 32 height 32
type input "Oct 2, 2025 to Oct 3, 2025"
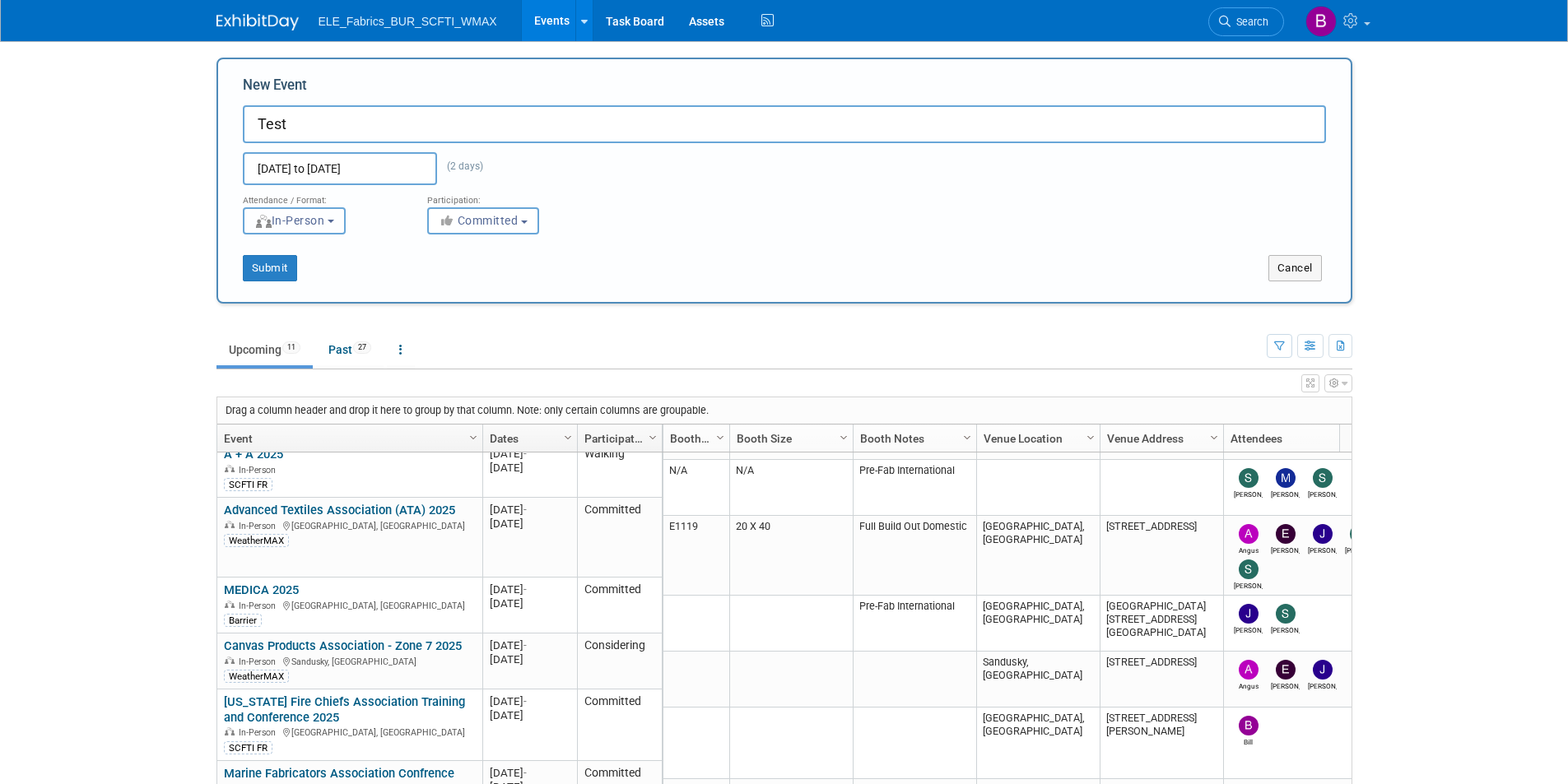
click at [302, 223] on span "In-Person" at bounding box center [289, 220] width 71 height 13
click at [512, 224] on span "Committed" at bounding box center [479, 220] width 80 height 13
click at [396, 281] on div "New Event Test Oct 2, 2025 to Oct 3, 2025 (2 days) Duplicate Event Warning Atte…" at bounding box center [784, 180] width 1136 height 246
click at [253, 283] on div "New Event Test Oct 2, 2025 to Oct 3, 2025 (2 days) Duplicate Event Warning Atte…" at bounding box center [784, 180] width 1136 height 246
click at [259, 275] on button "Submit" at bounding box center [270, 268] width 54 height 26
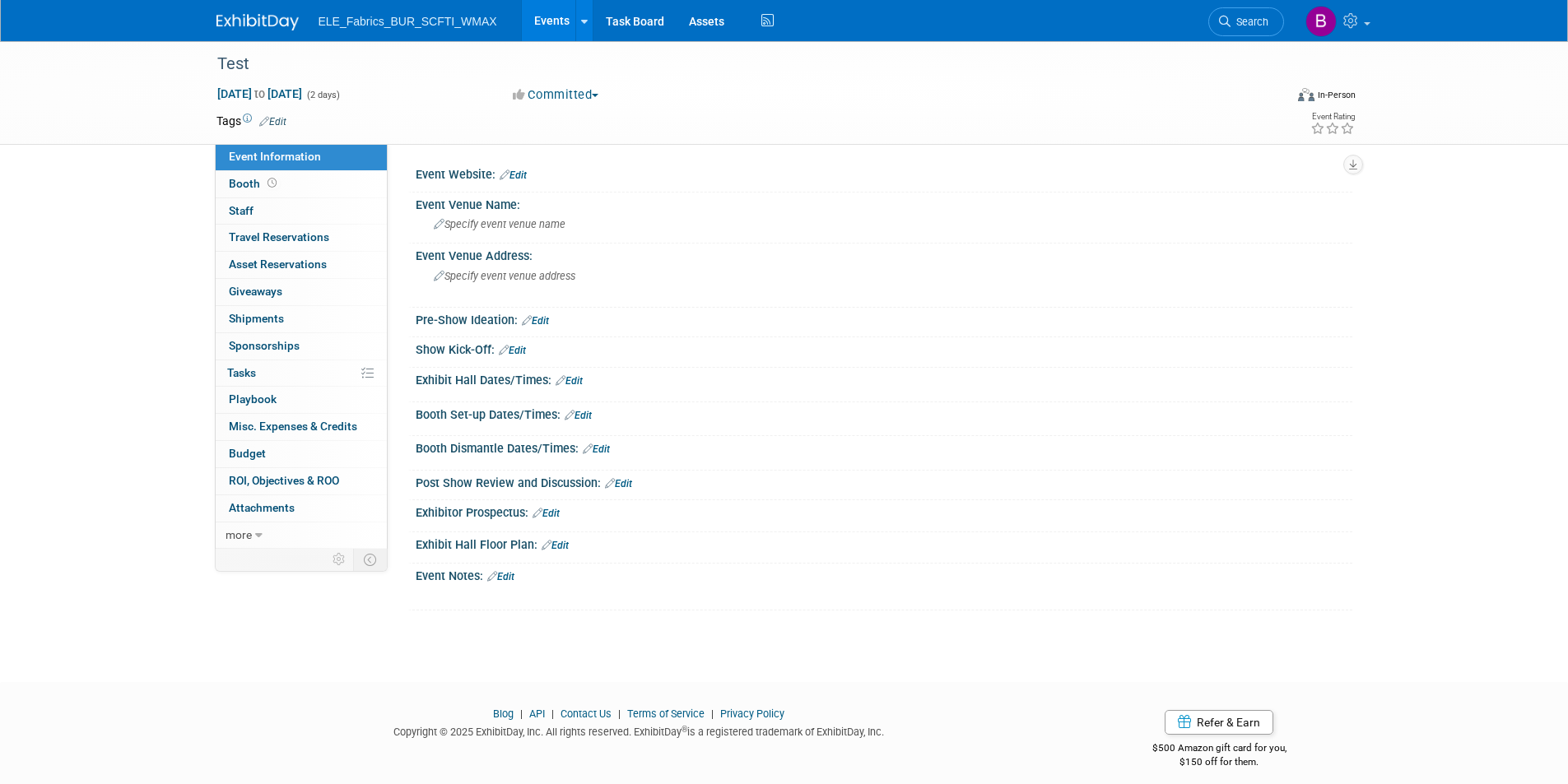
click at [233, 27] on img at bounding box center [257, 21] width 83 height 16
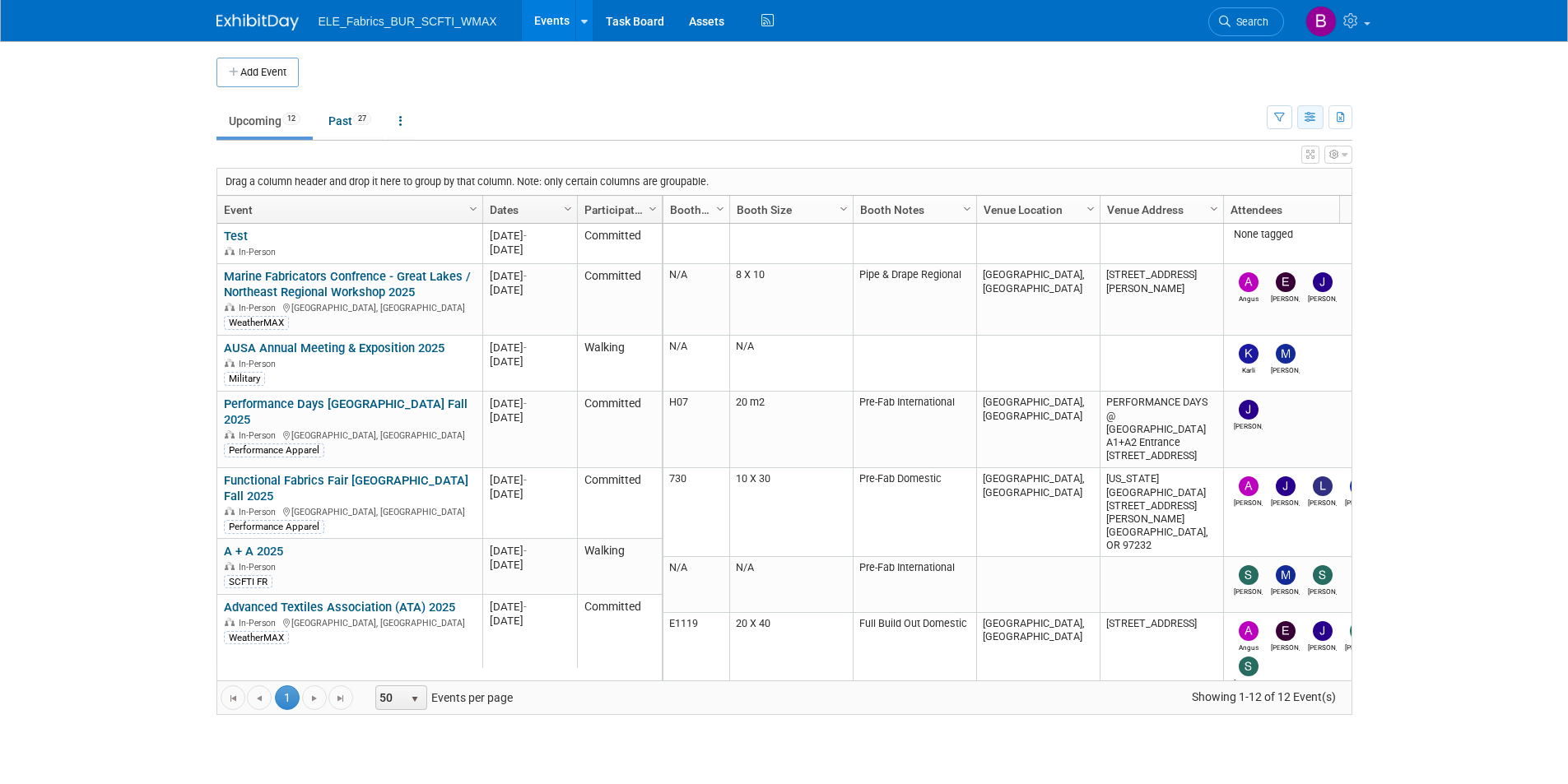
click at [1312, 116] on icon "button" at bounding box center [1311, 118] width 13 height 11
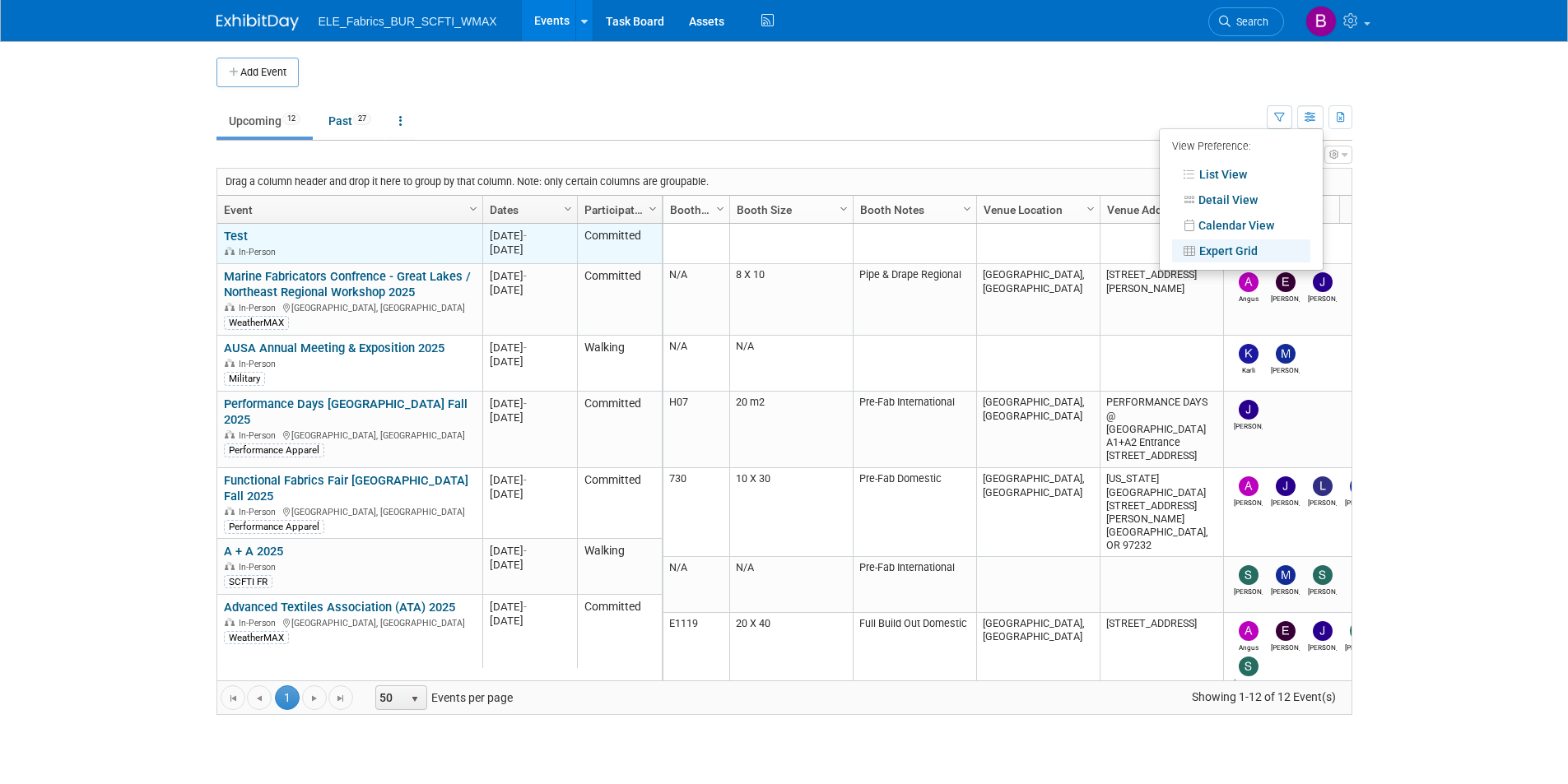
click at [242, 239] on link "Test" at bounding box center [236, 236] width 24 height 14
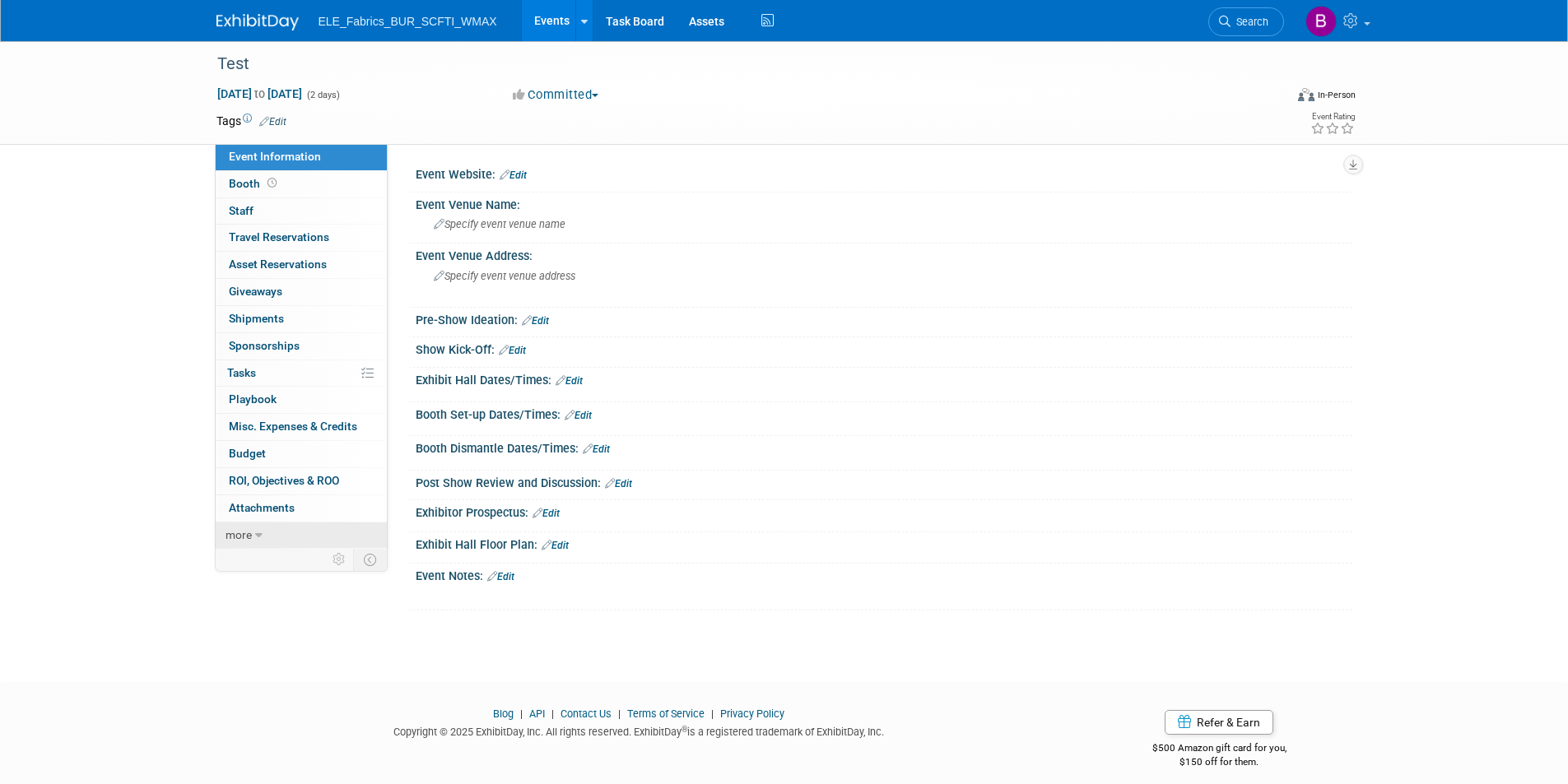
click at [220, 537] on link "more" at bounding box center [300, 535] width 171 height 26
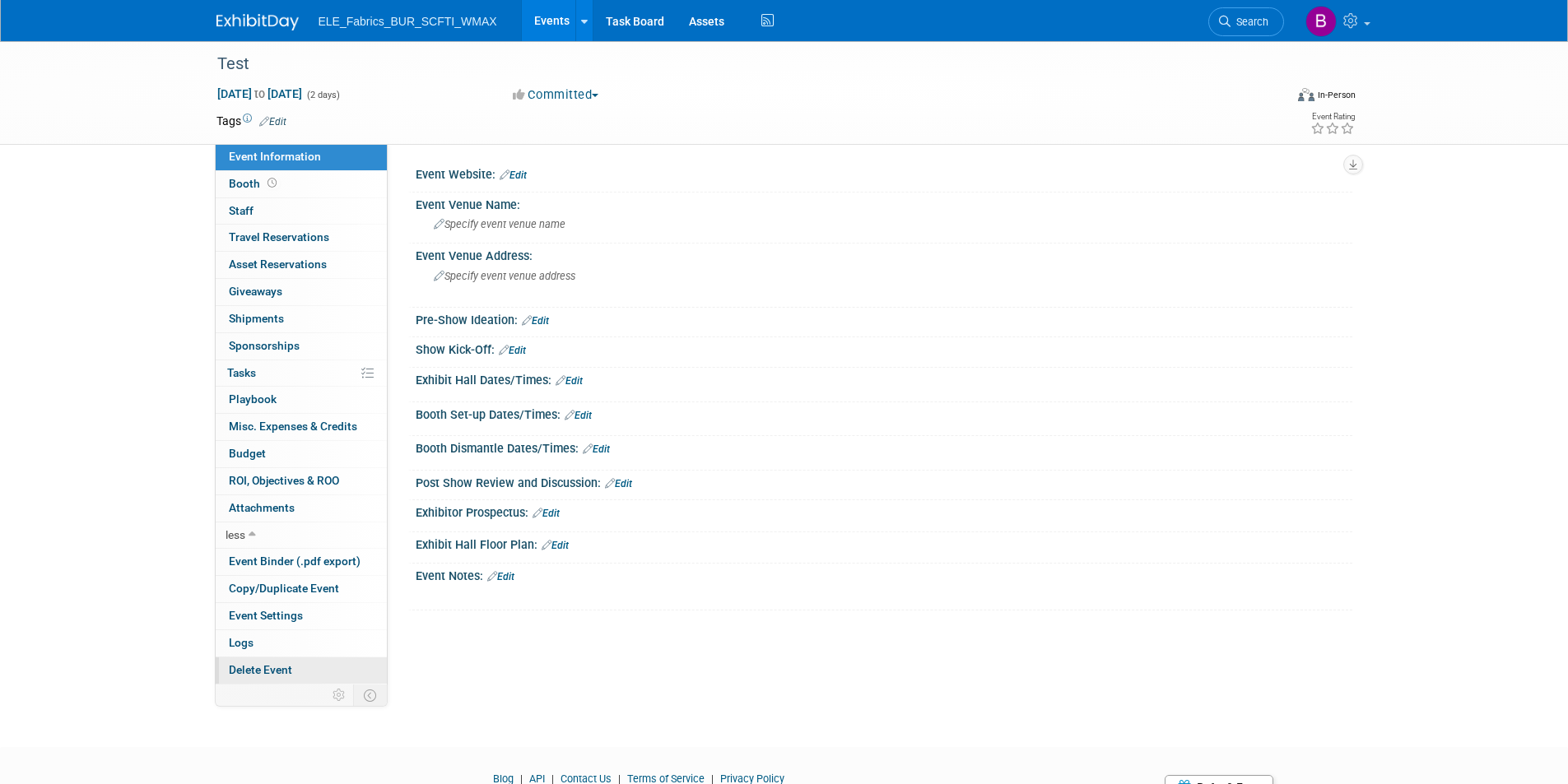
click at [255, 672] on span "Delete Event" at bounding box center [260, 669] width 63 height 13
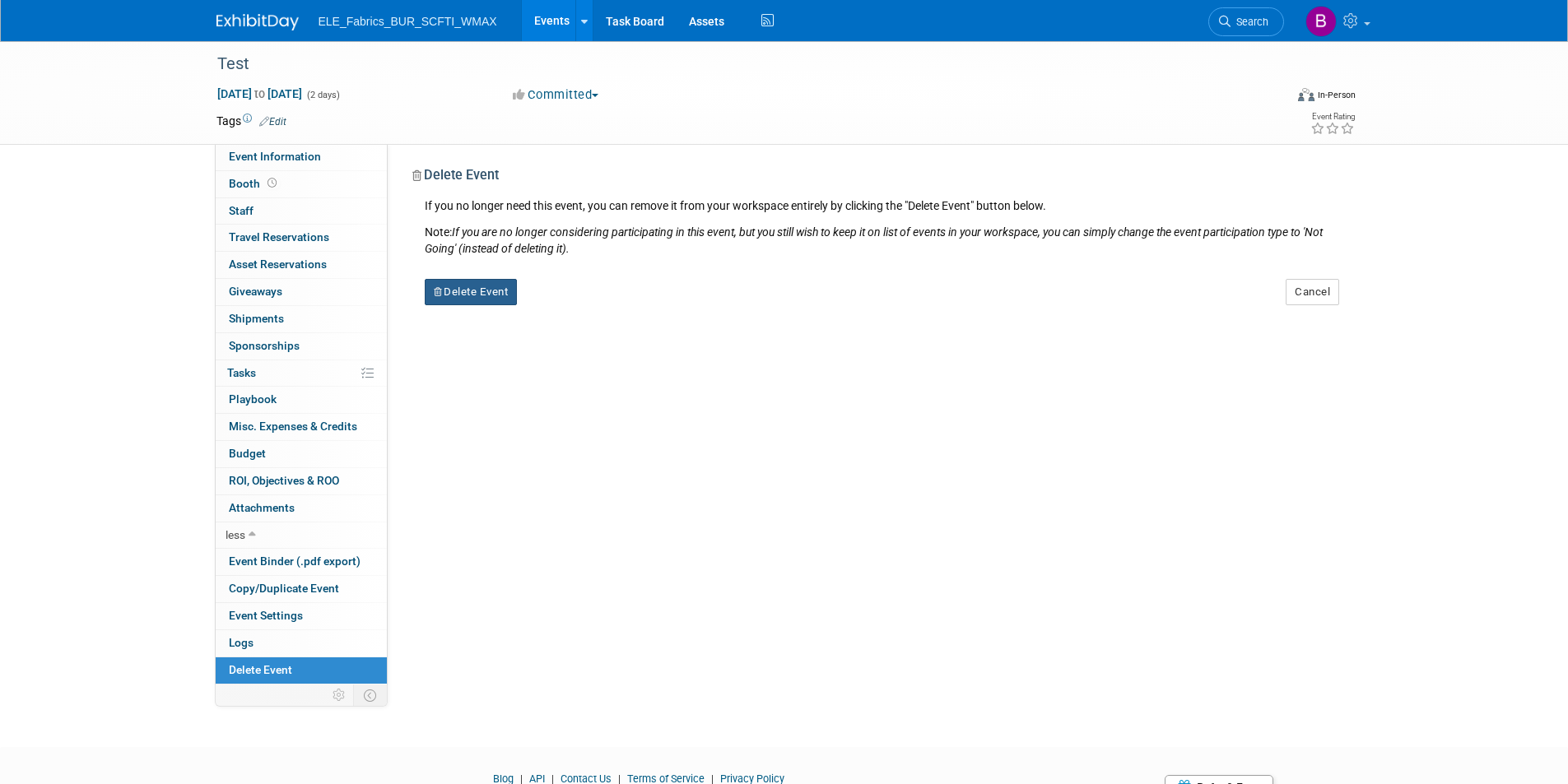
click at [493, 289] on button "Delete Event" at bounding box center [470, 292] width 93 height 26
click at [577, 302] on link "Yes" at bounding box center [574, 304] width 48 height 26
